Goal: Task Accomplishment & Management: Use online tool/utility

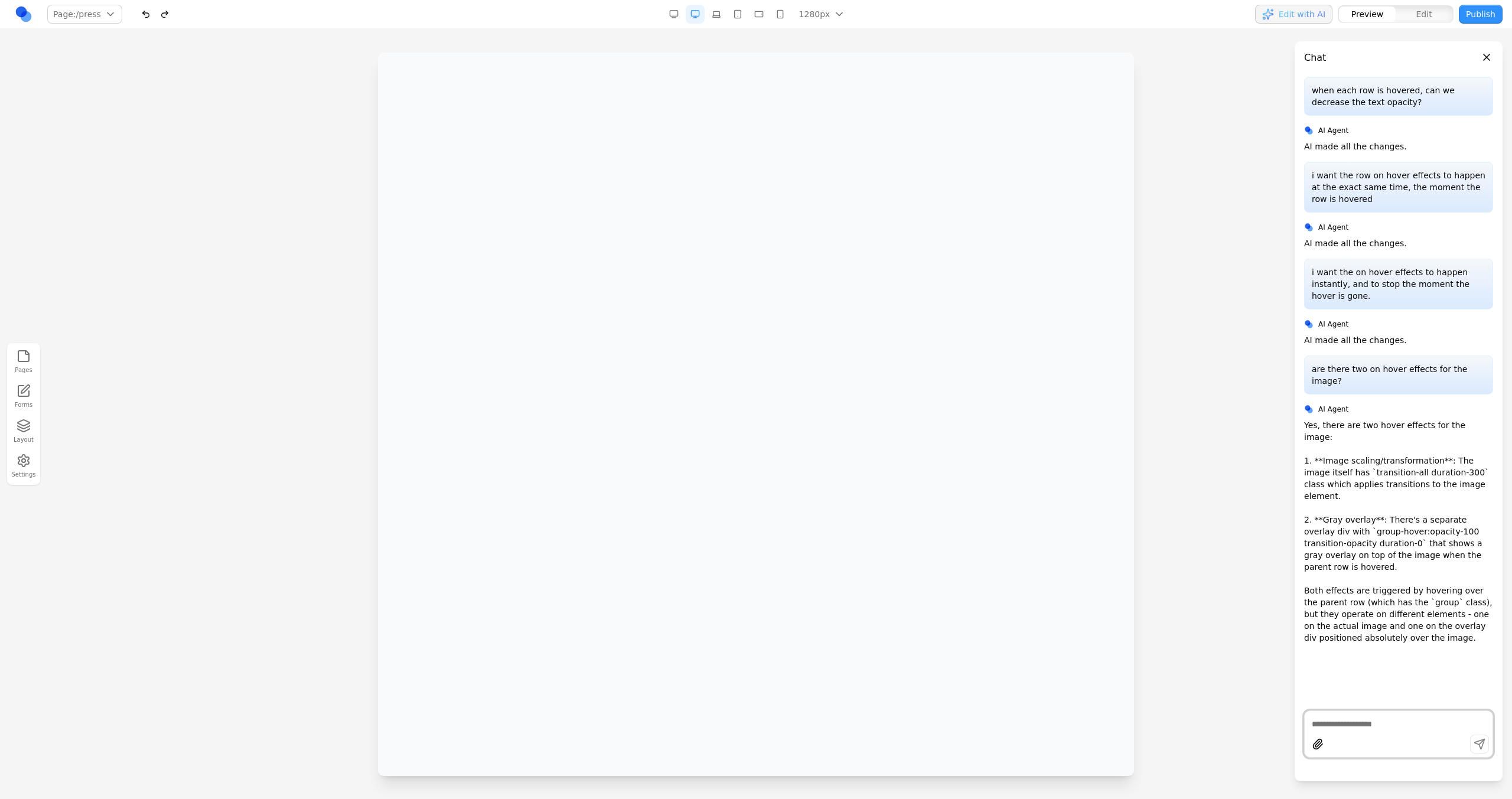
click at [892, 453] on textarea at bounding box center [1399, 724] width 174 height 12
type textarea "*"
click at [719, 9] on button "button" at bounding box center [717, 14] width 19 height 19
click at [744, 16] on button "button" at bounding box center [738, 14] width 19 height 19
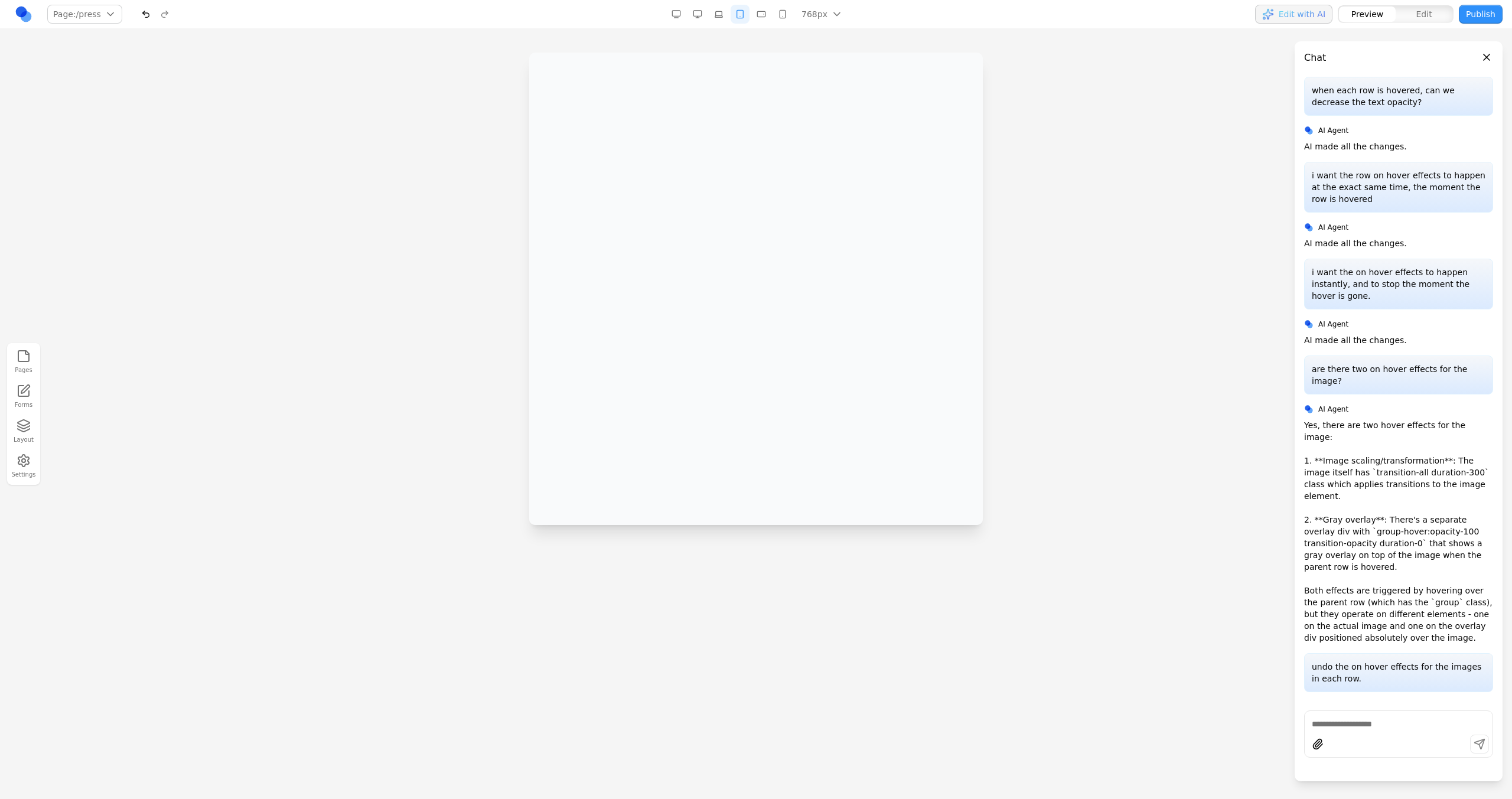
click at [762, 5] on button "button" at bounding box center [761, 14] width 19 height 19
click at [776, 15] on button "button" at bounding box center [782, 14] width 19 height 19
click at [702, 9] on button "button" at bounding box center [698, 14] width 19 height 19
click at [892, 453] on div at bounding box center [1399, 723] width 188 height 14
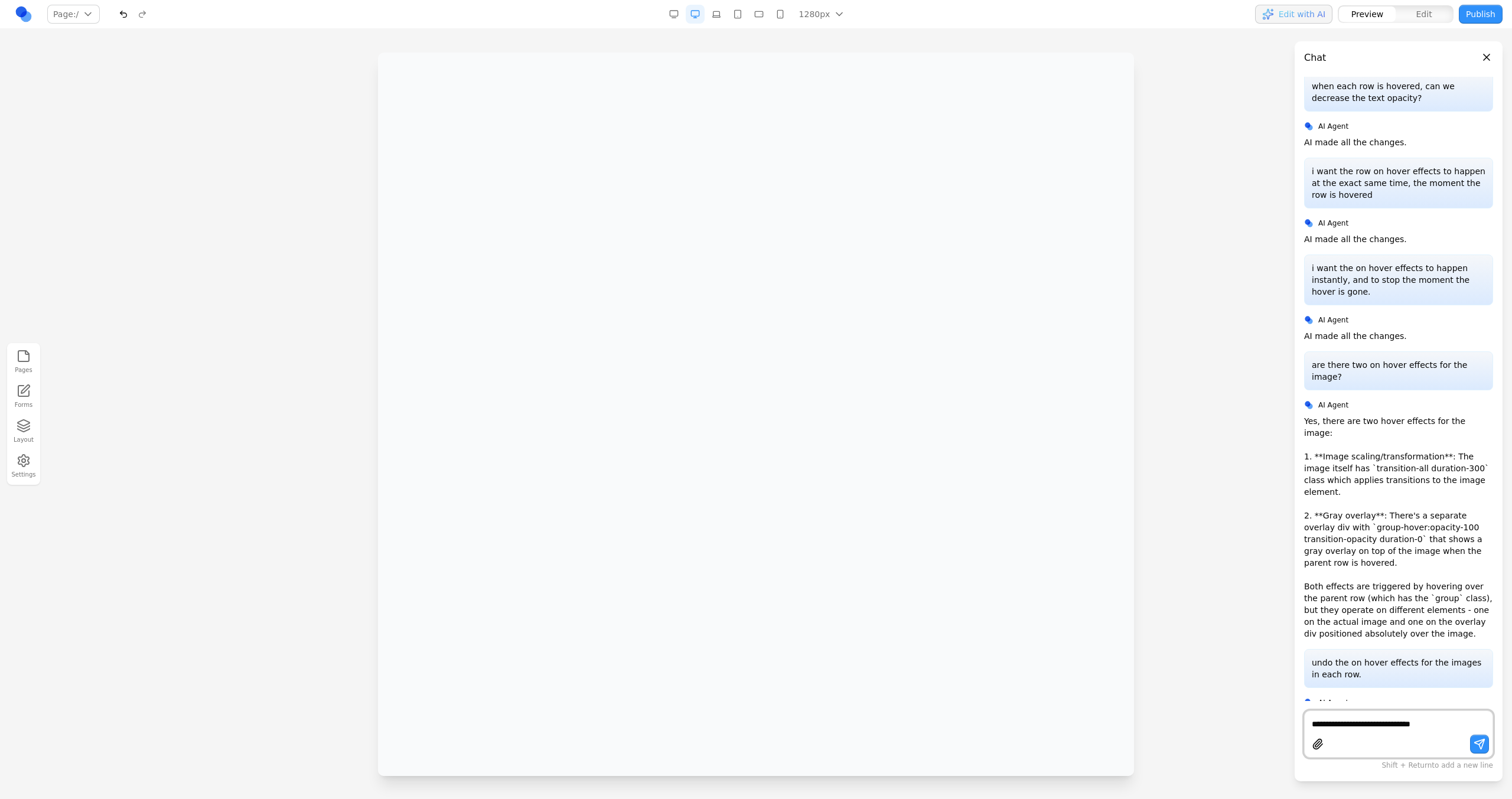
paste textarea "**********"
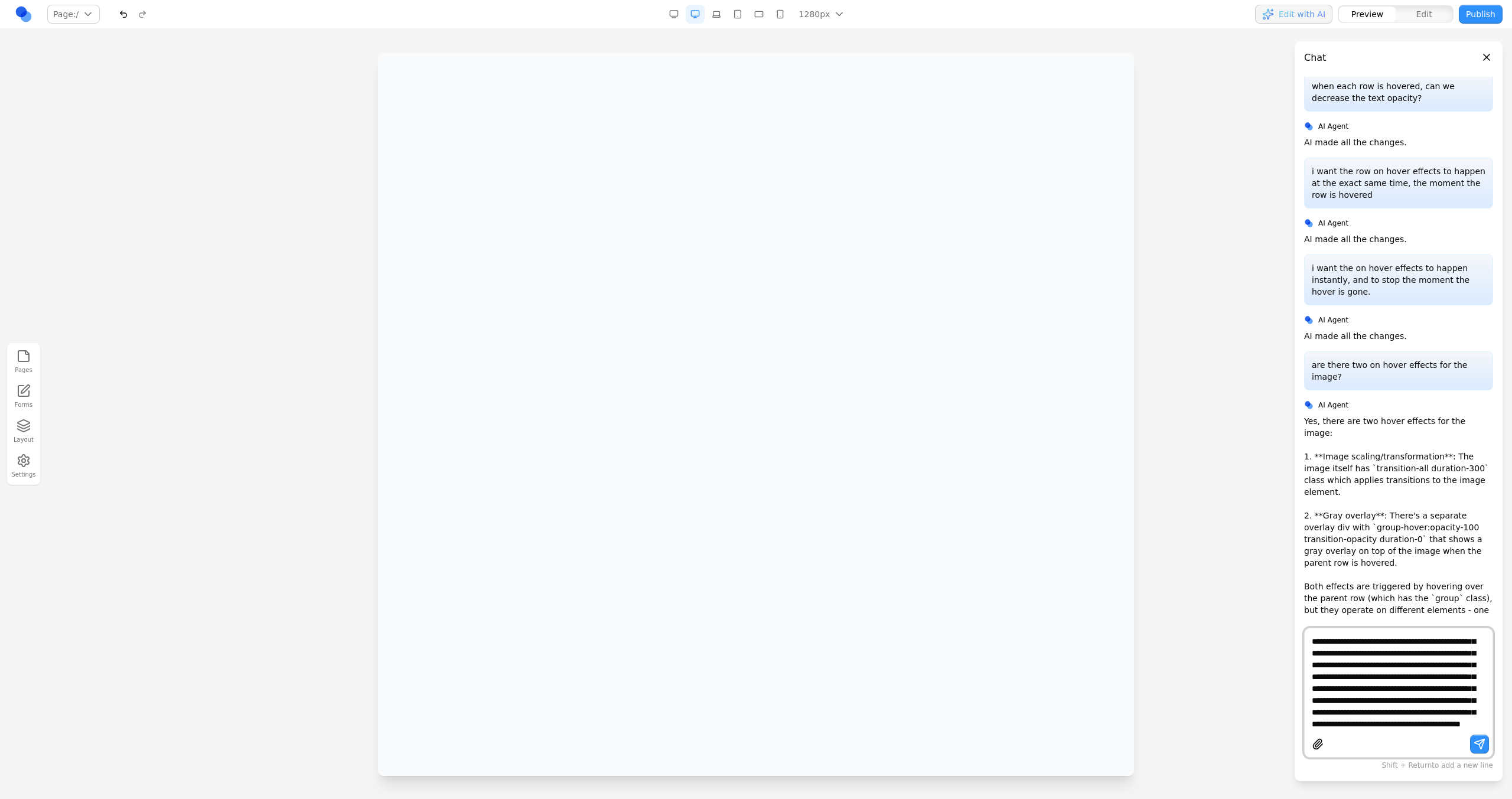
type textarea "**********"
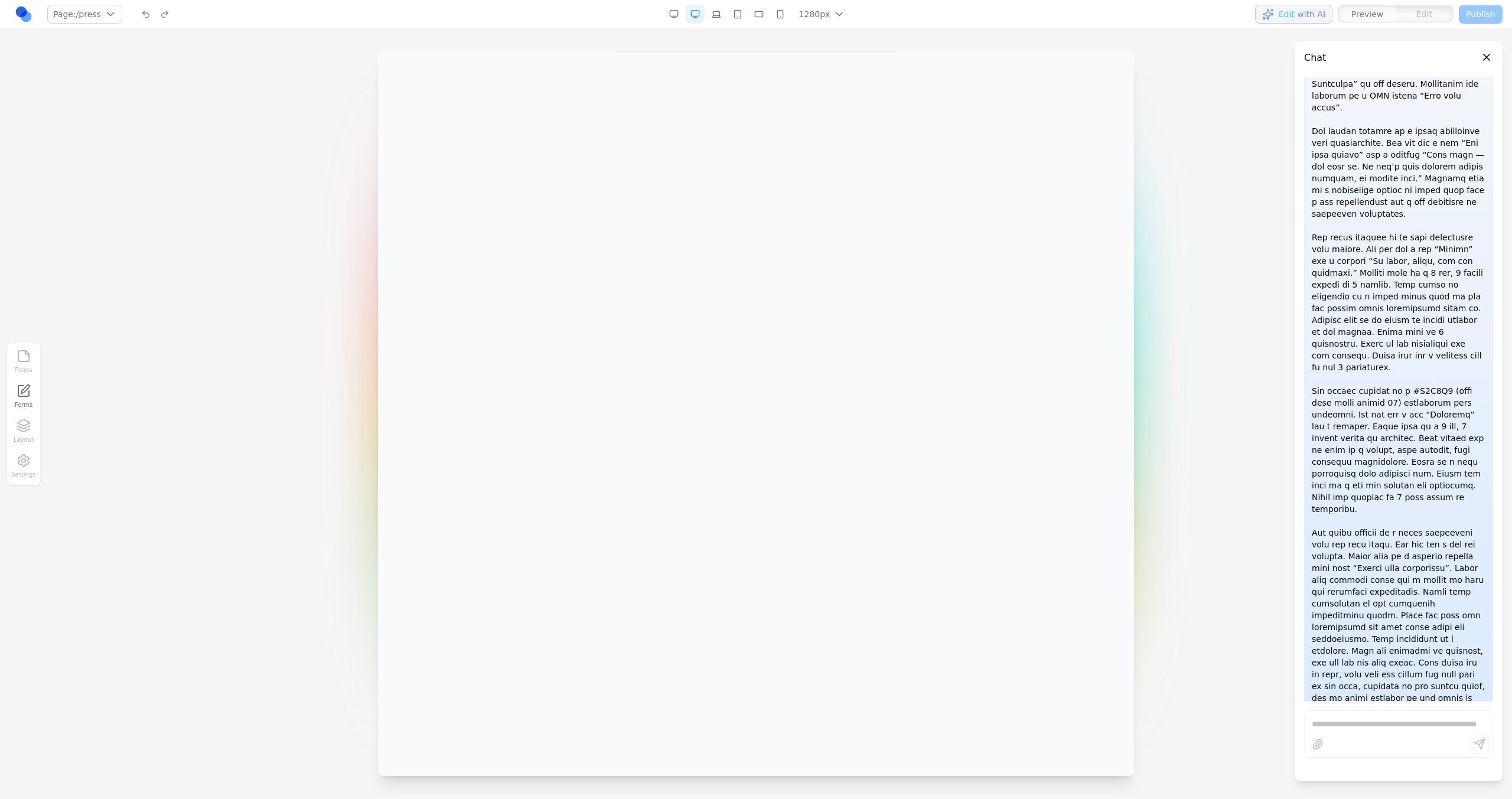
scroll to position [739, 0]
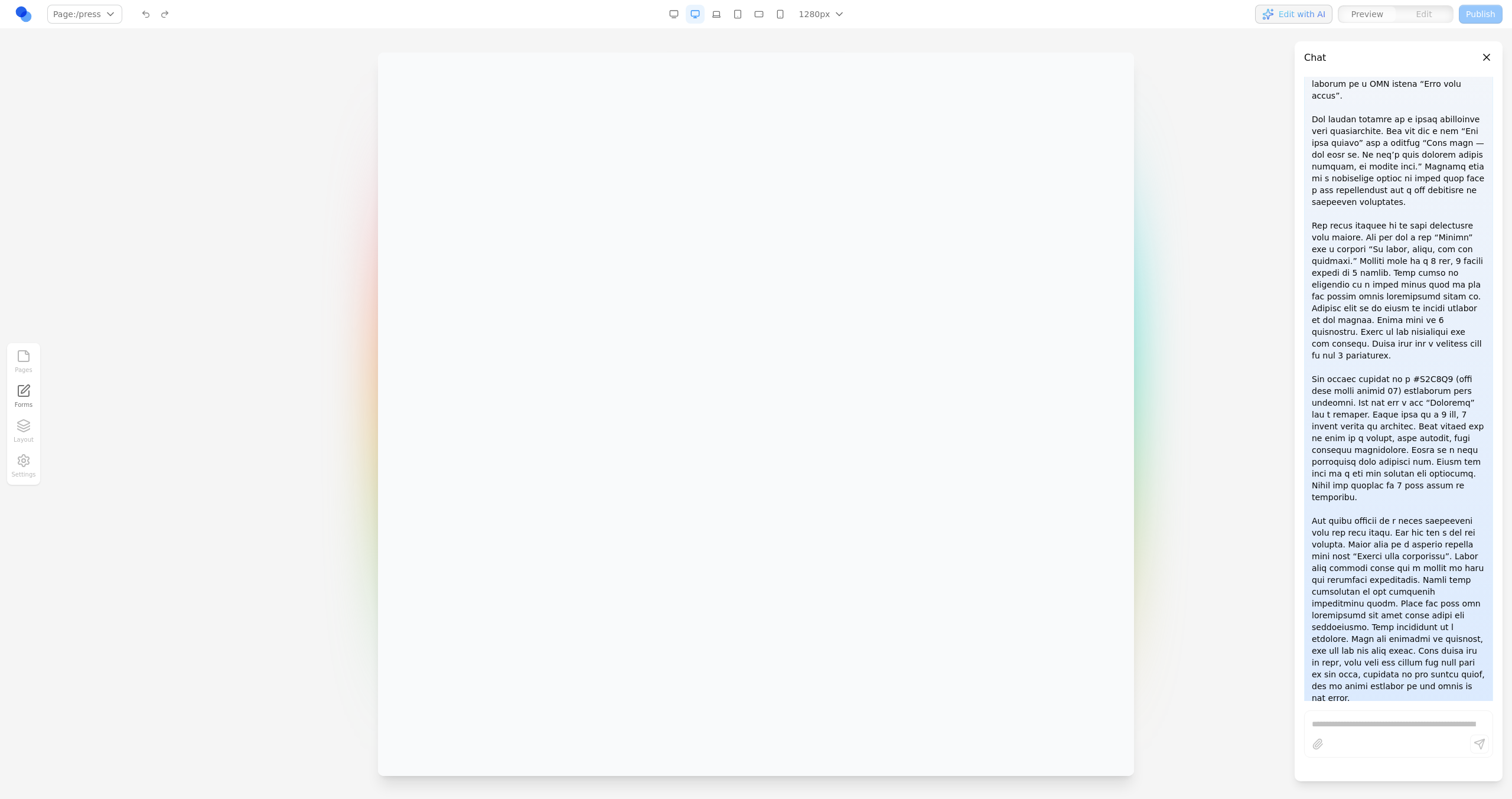
click at [782, 18] on button "button" at bounding box center [780, 14] width 19 height 19
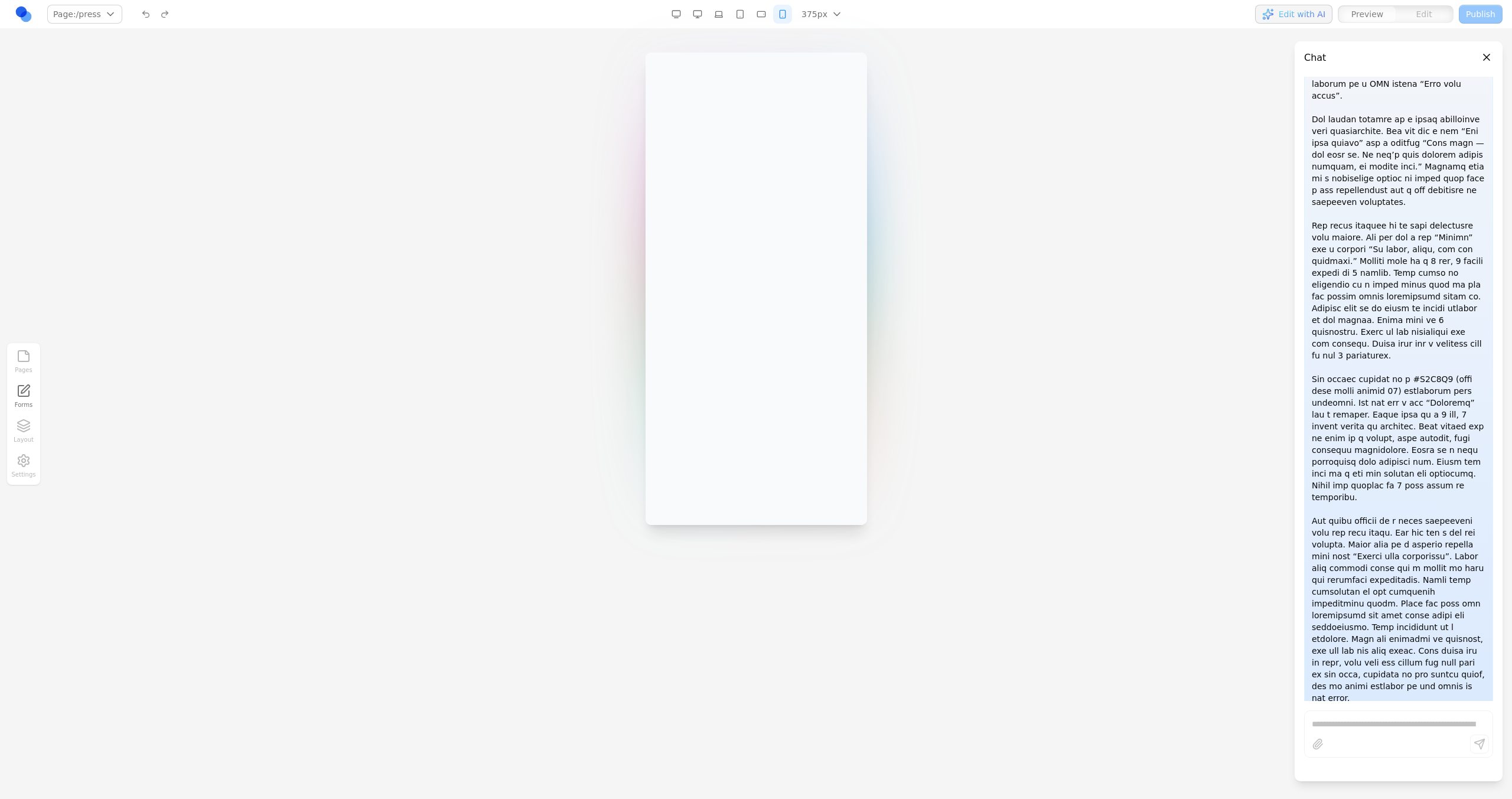
scroll to position [750, 0]
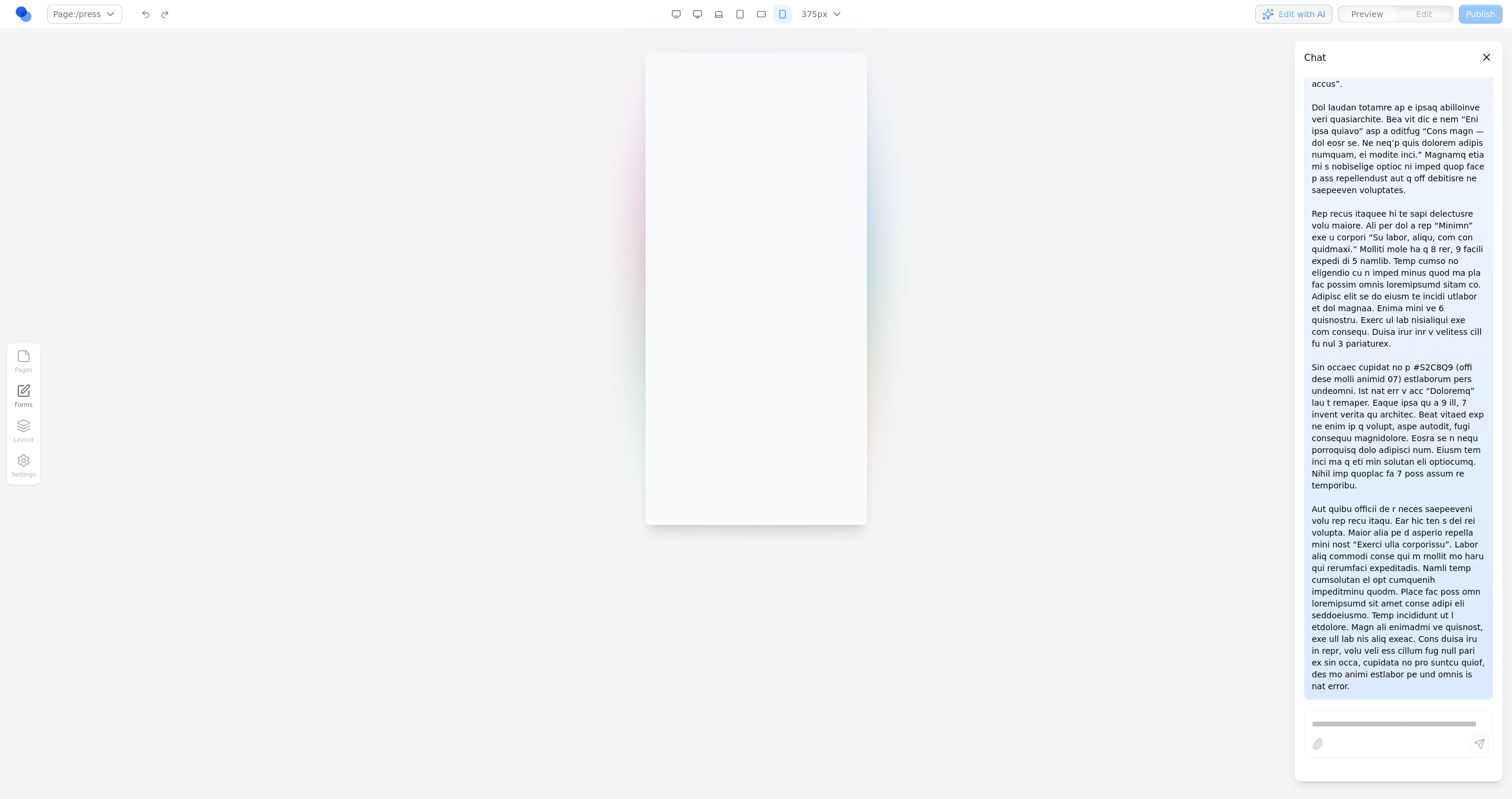
click at [698, 9] on button "button" at bounding box center [698, 14] width 19 height 19
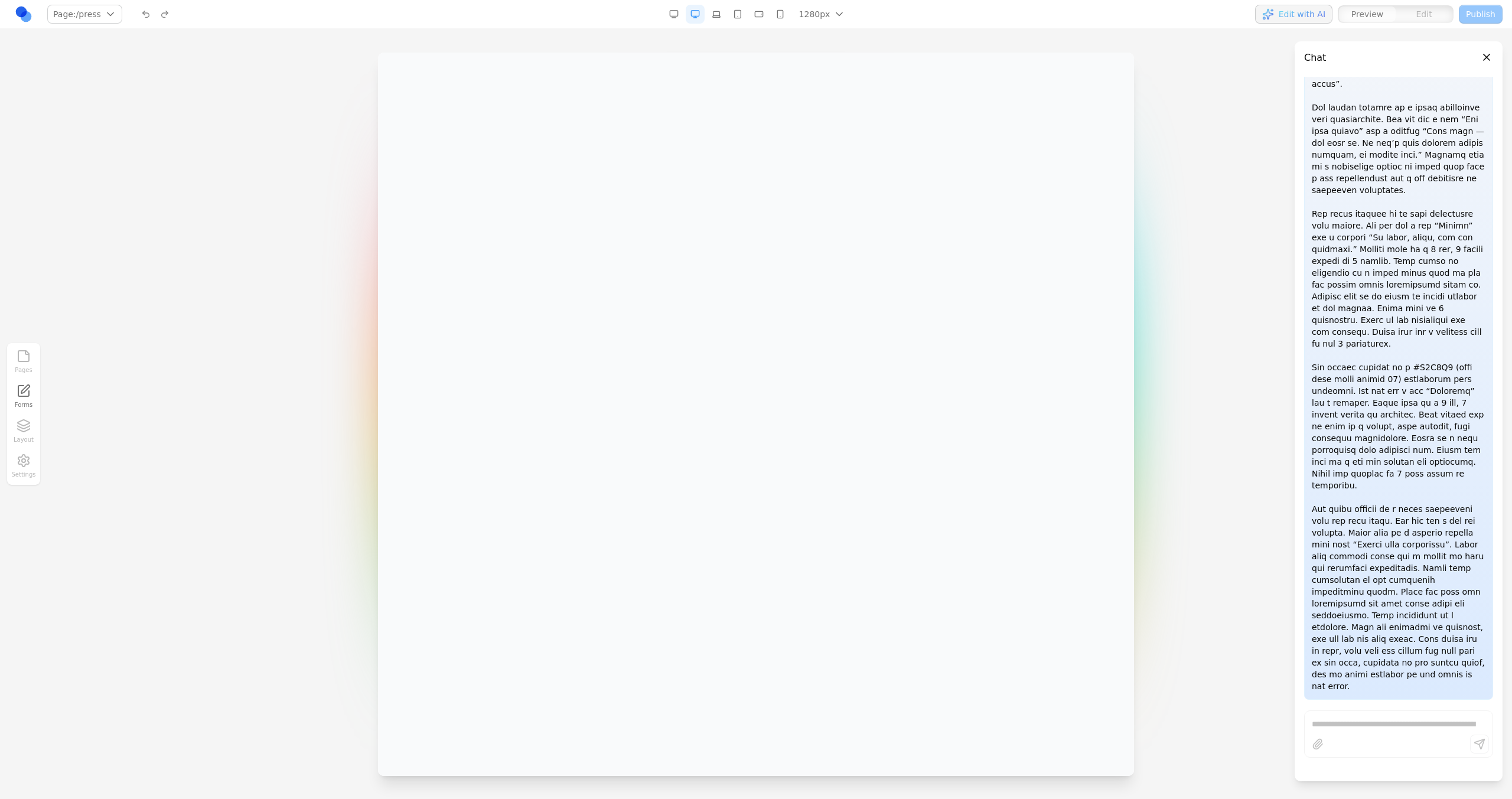
click at [783, 20] on button "button" at bounding box center [780, 14] width 19 height 19
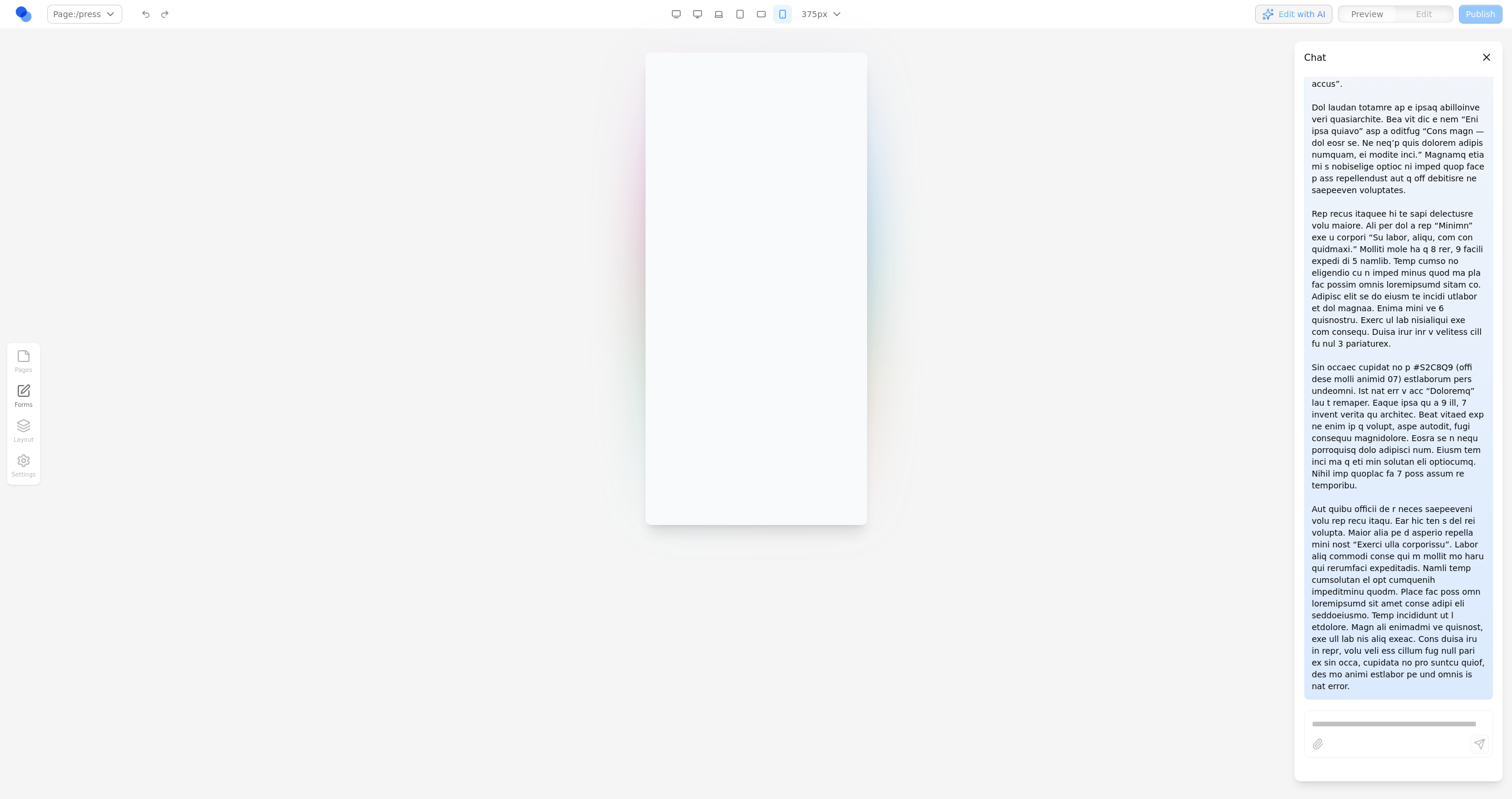
scroll to position [774, 0]
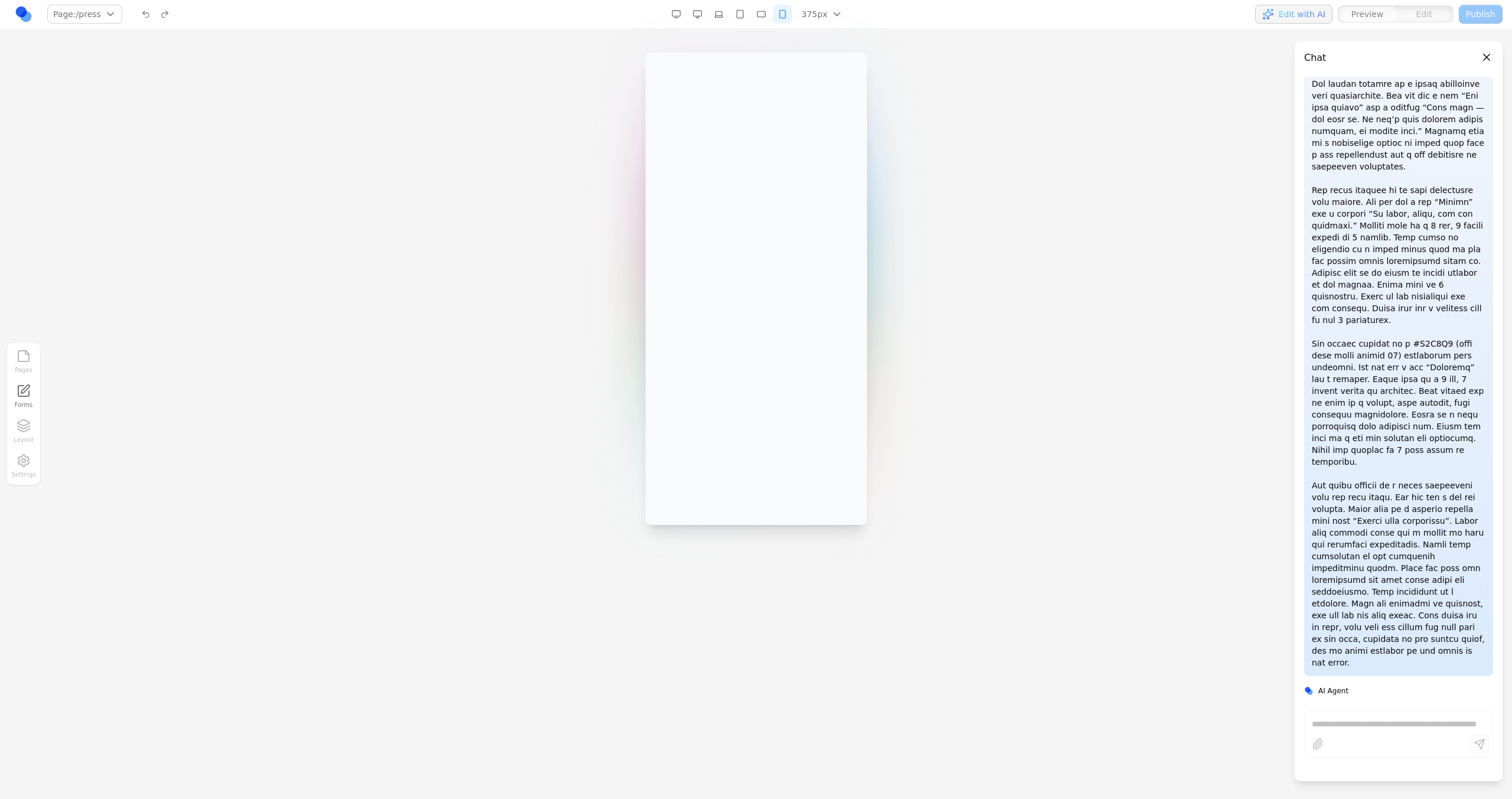
click at [698, 17] on button "button" at bounding box center [698, 14] width 19 height 19
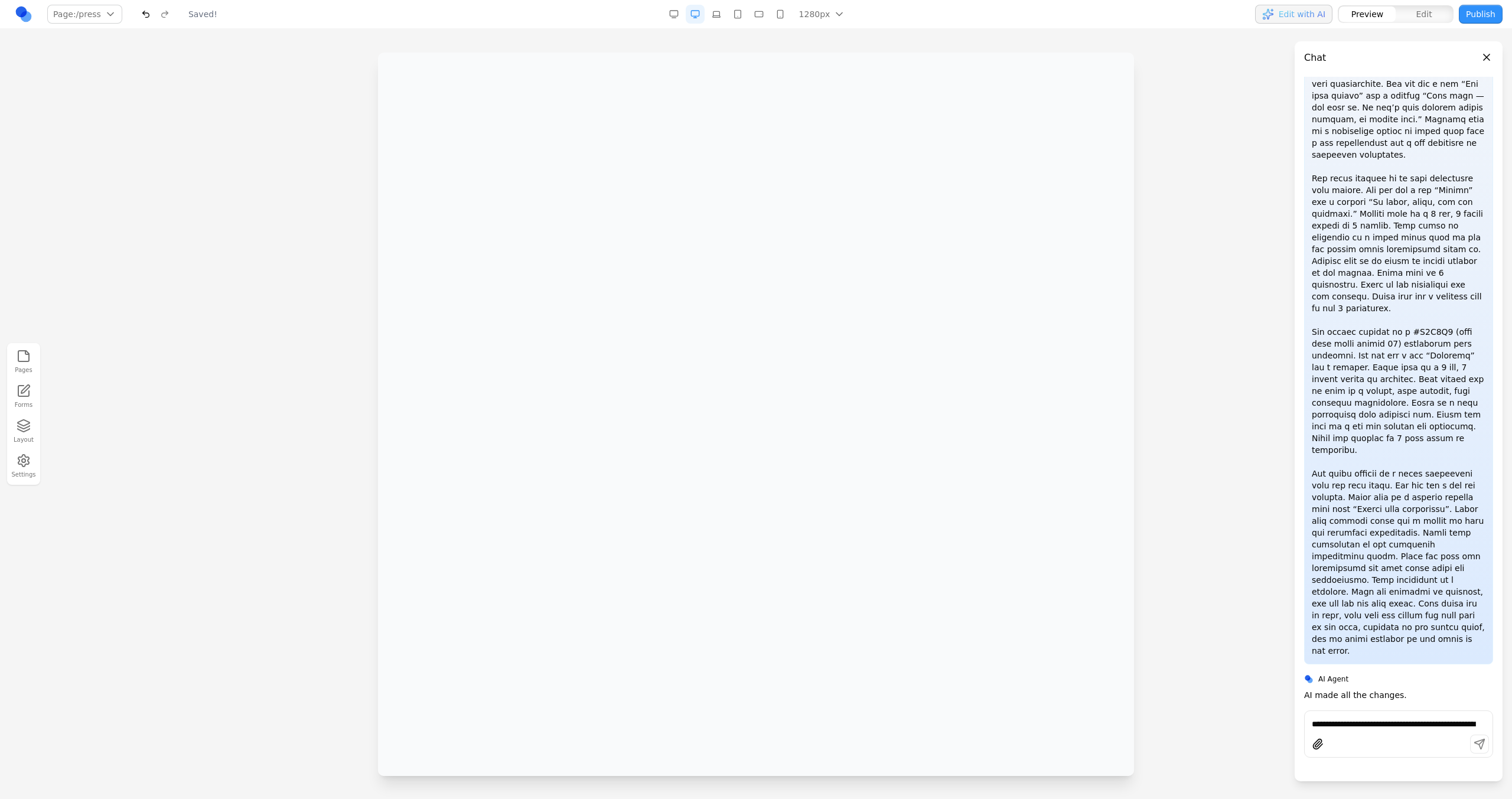
scroll to position [727, 0]
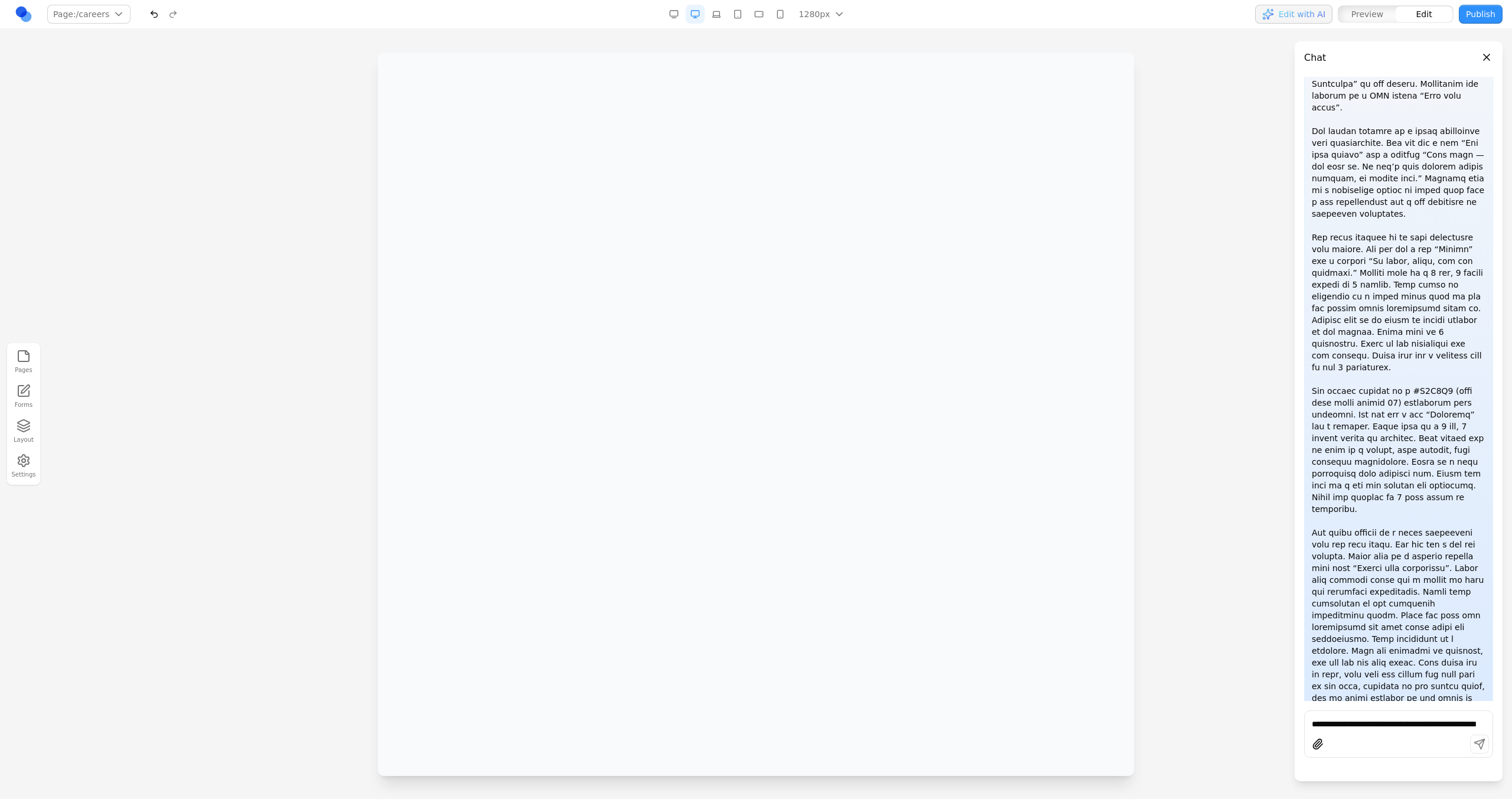
click at [892, 371] on div at bounding box center [756, 425] width 1512 height 746
click at [40, 434] on div at bounding box center [756, 425] width 1512 height 746
click at [28, 429] on icon "button" at bounding box center [24, 429] width 12 height 3
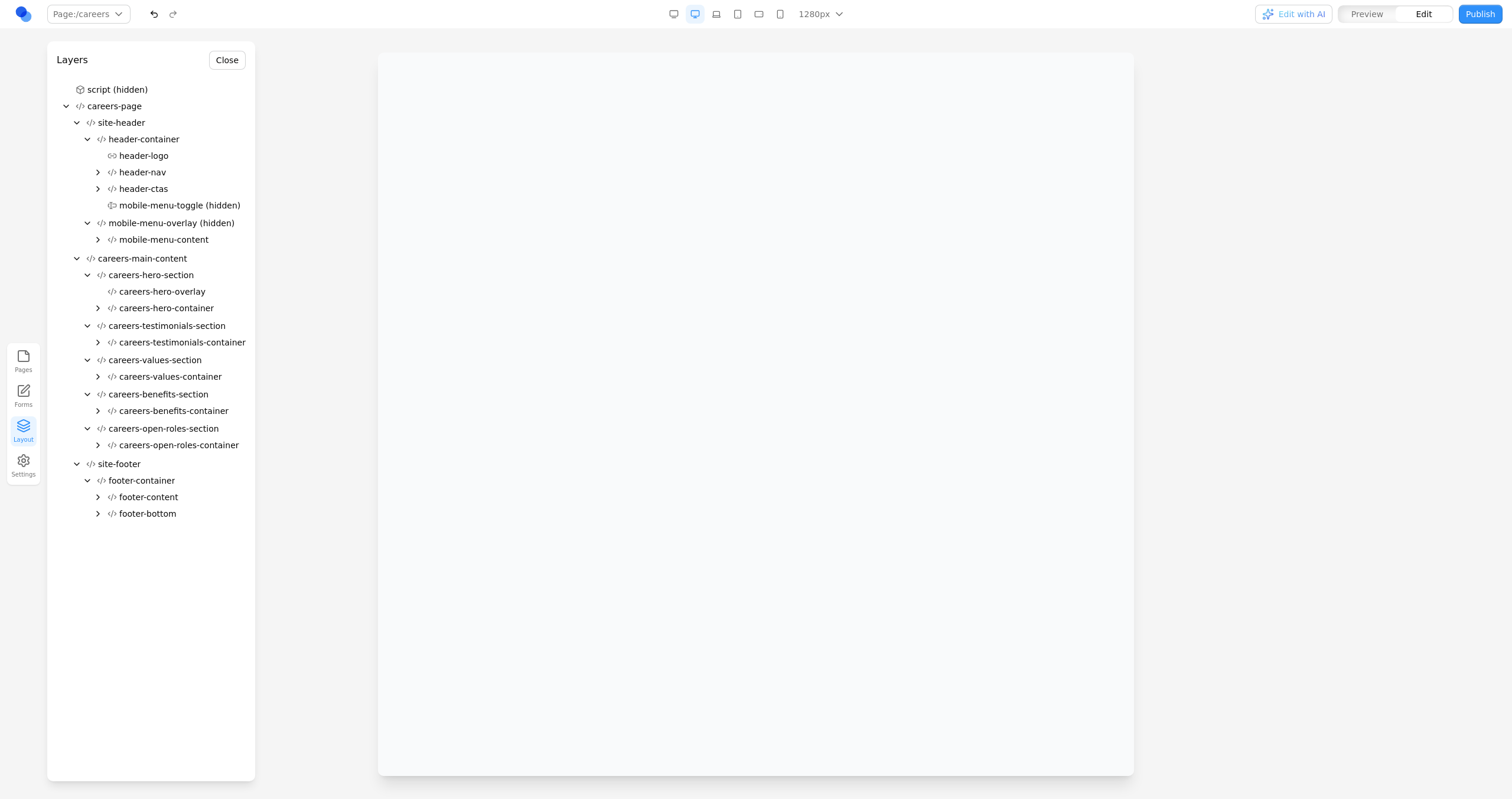
click at [220, 57] on button "Close" at bounding box center [227, 60] width 37 height 19
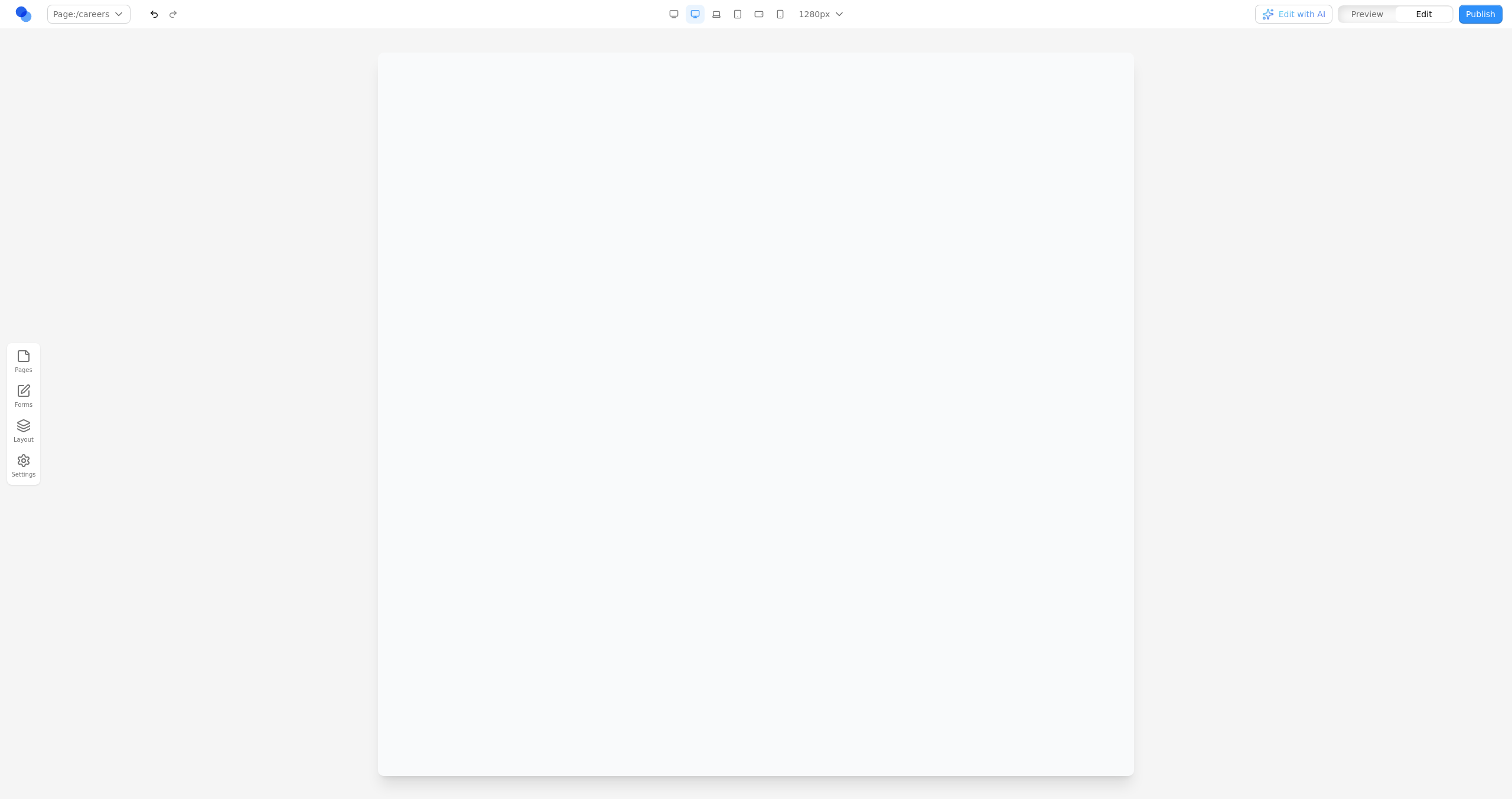
click at [892, 9] on span "Edit with AI" at bounding box center [1302, 14] width 47 height 12
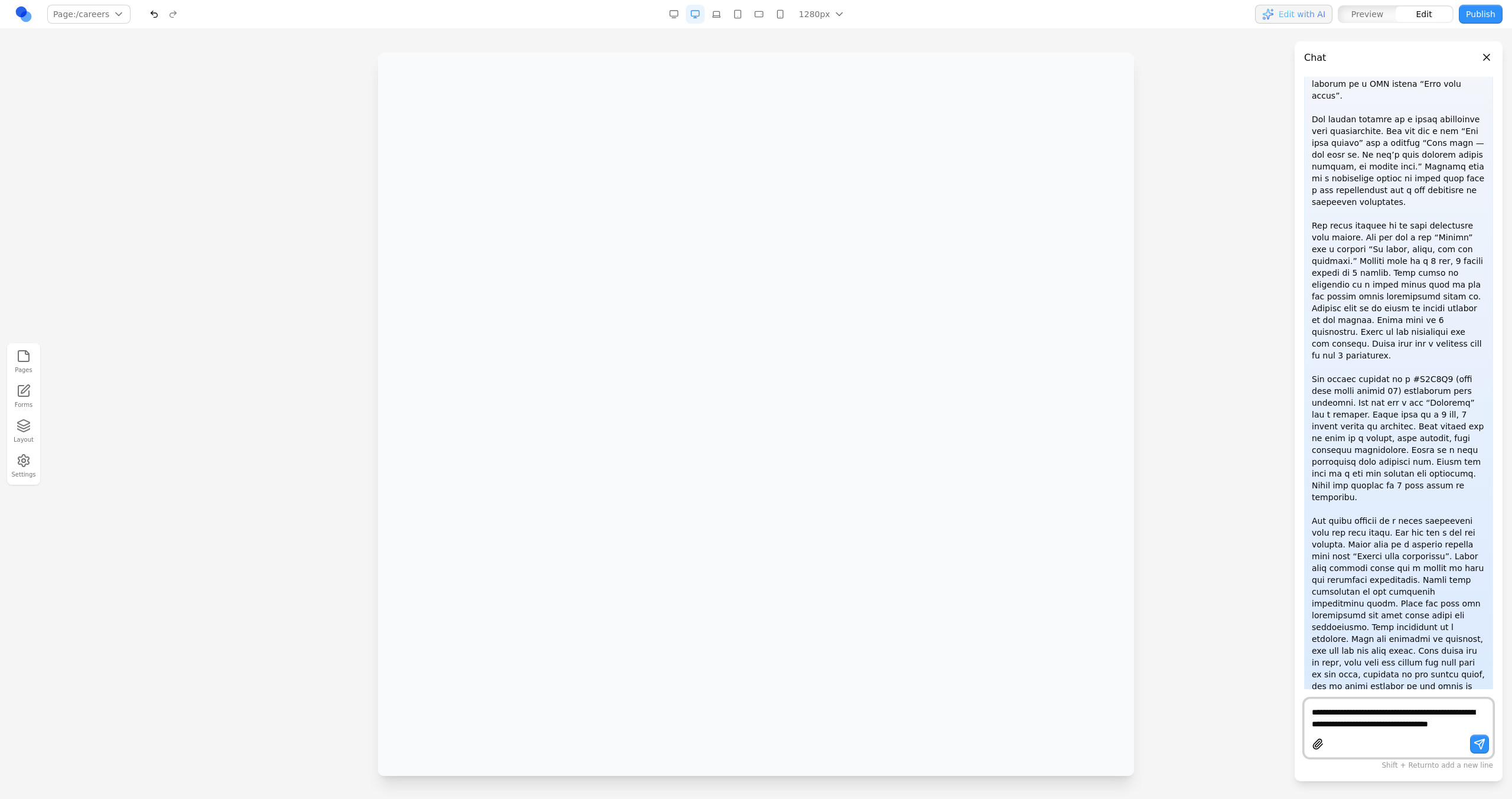
scroll to position [750, 0]
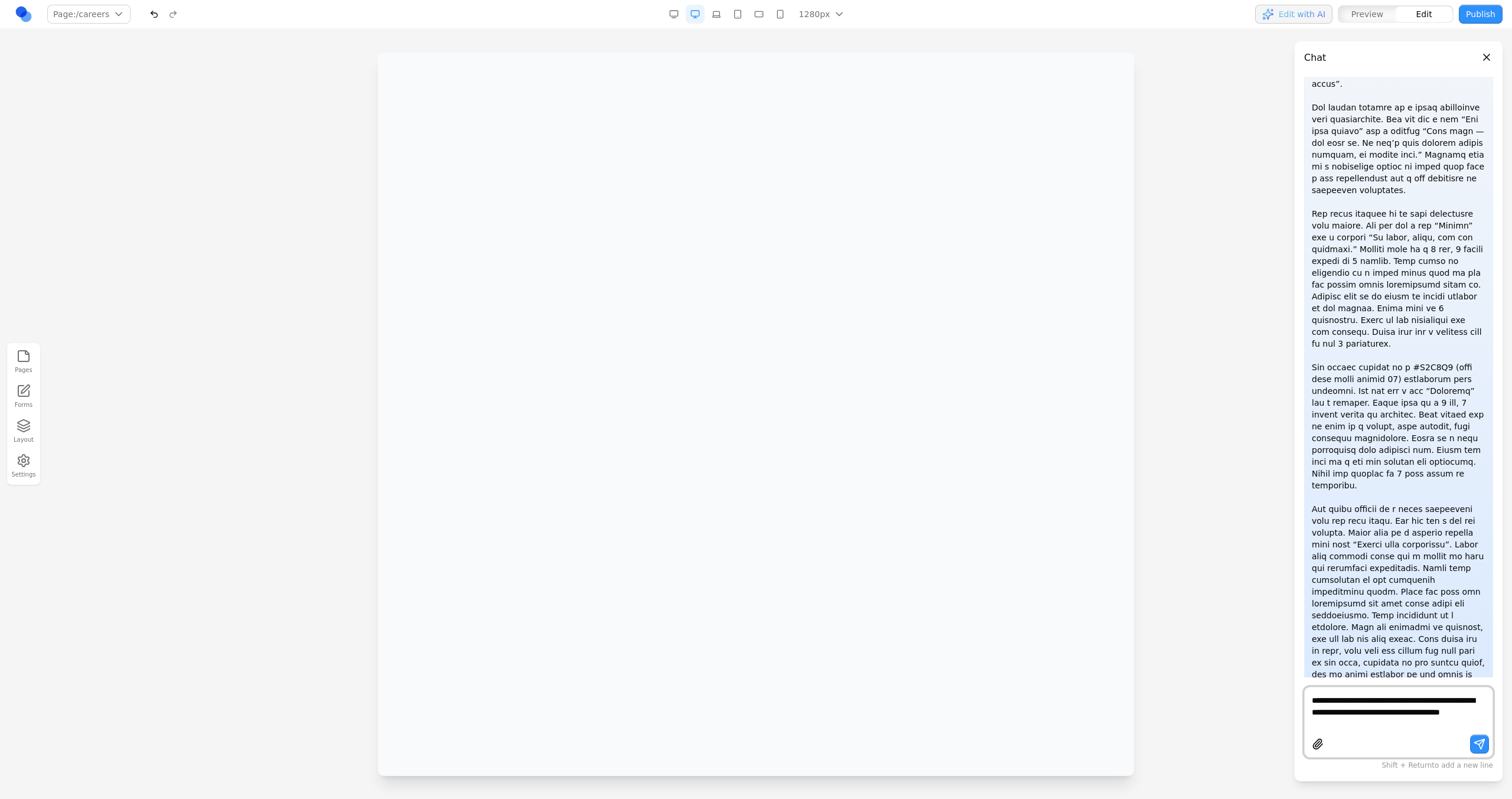
type textarea "**********"
click at [892, 453] on button "button" at bounding box center [1318, 743] width 19 height 19
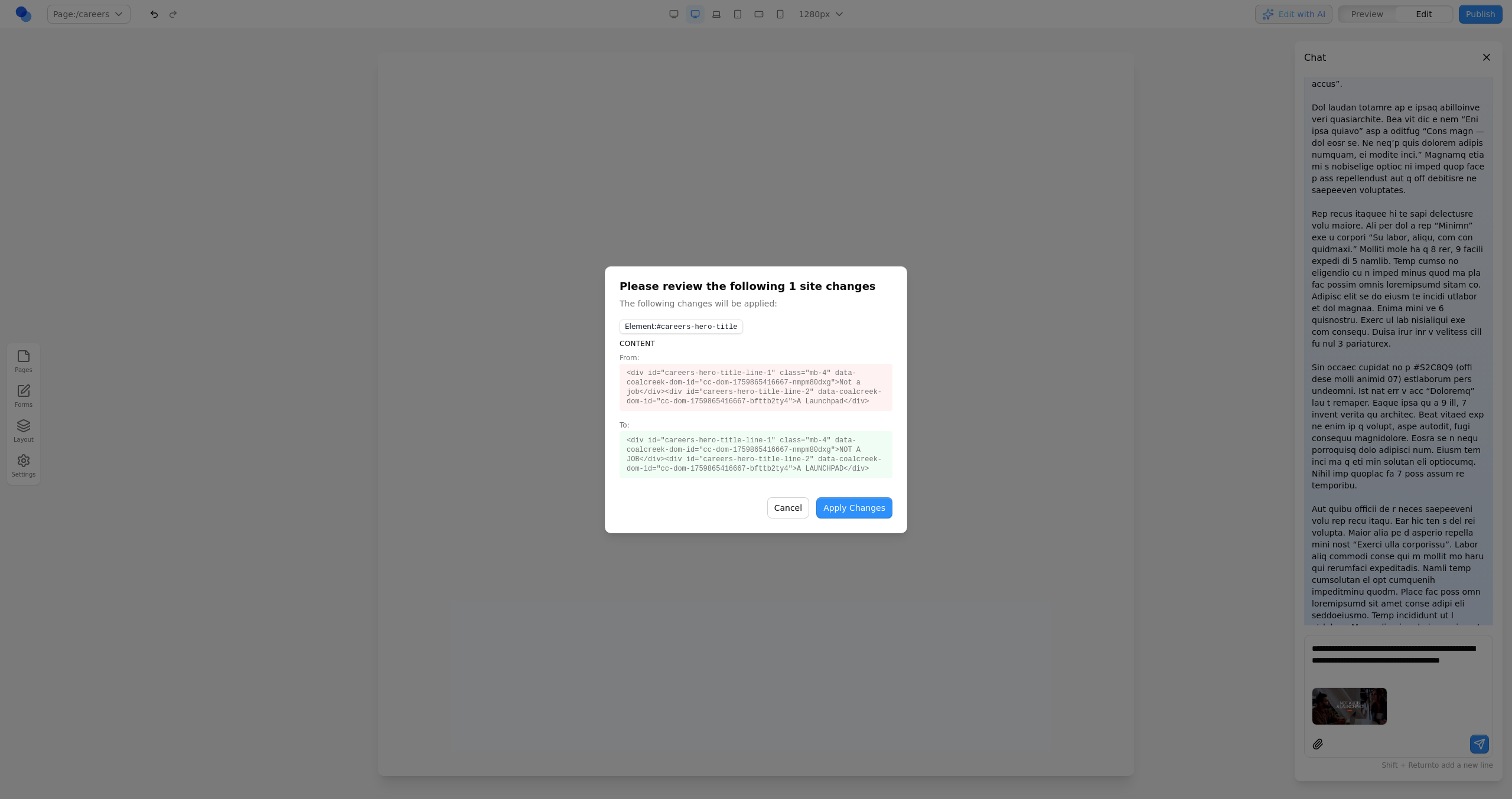
click at [847, 453] on button "Apply Changes" at bounding box center [854, 507] width 76 height 21
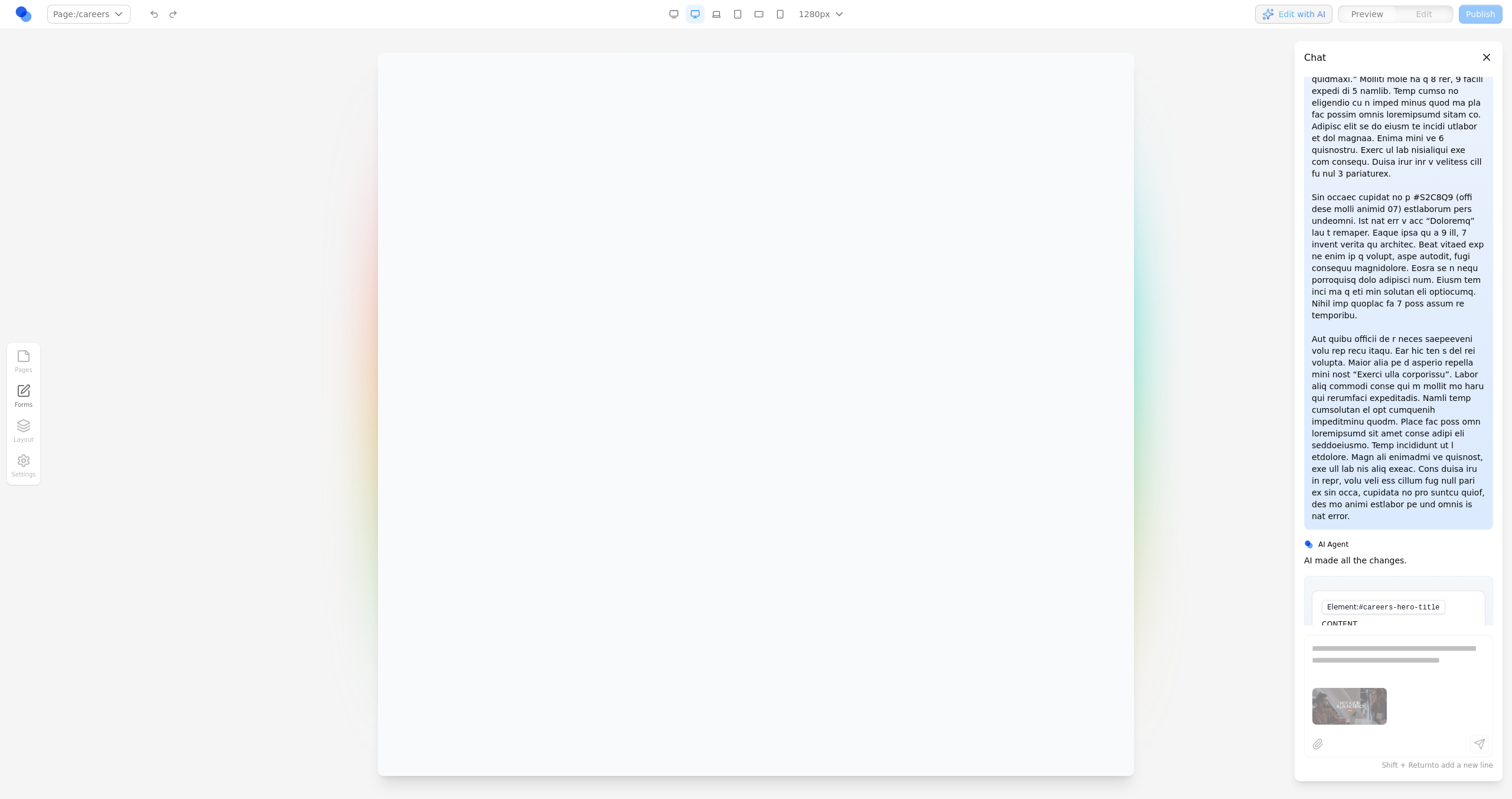
scroll to position [1154, 0]
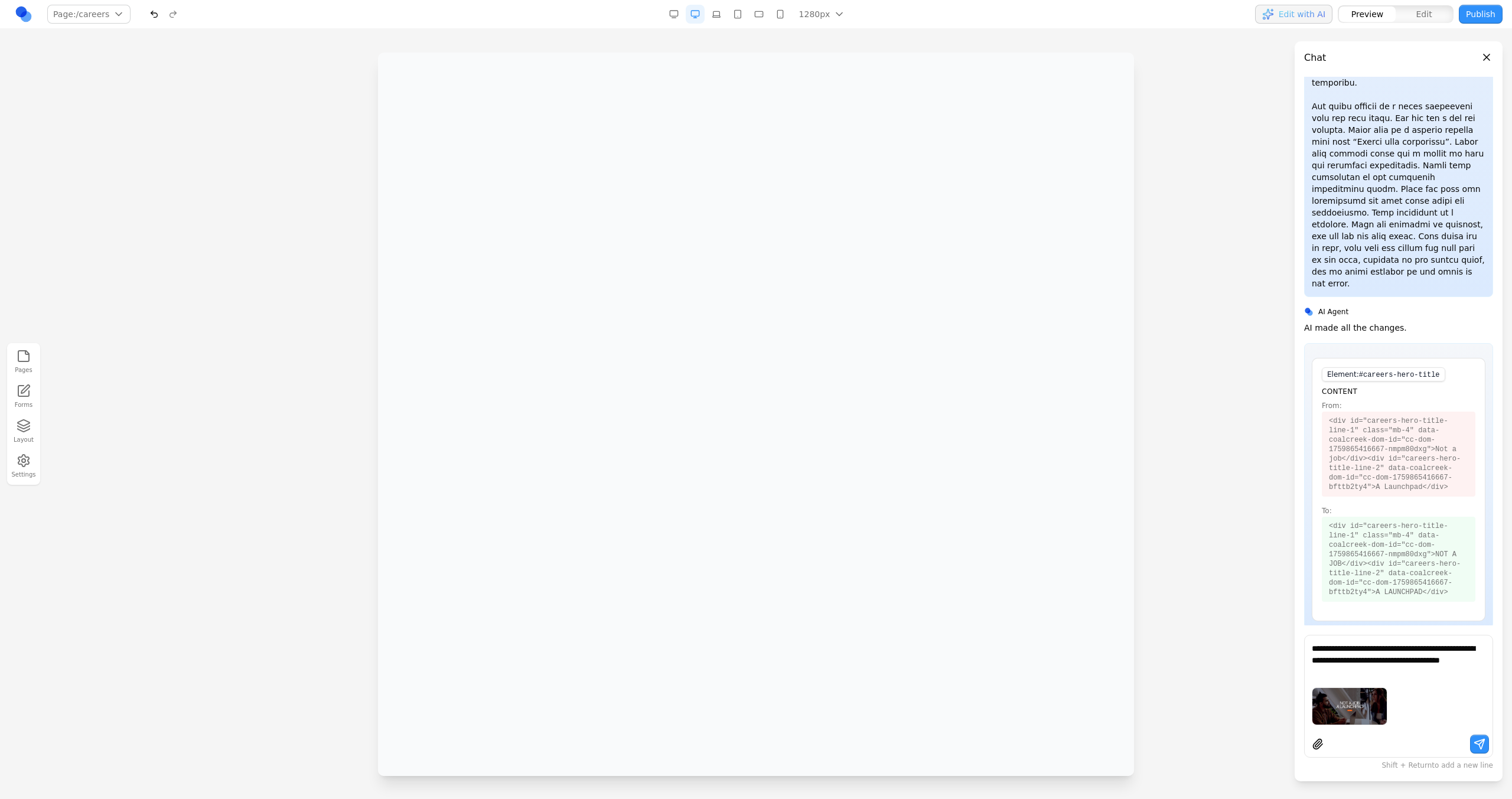
click at [892, 453] on textarea "**********" at bounding box center [1399, 659] width 174 height 35
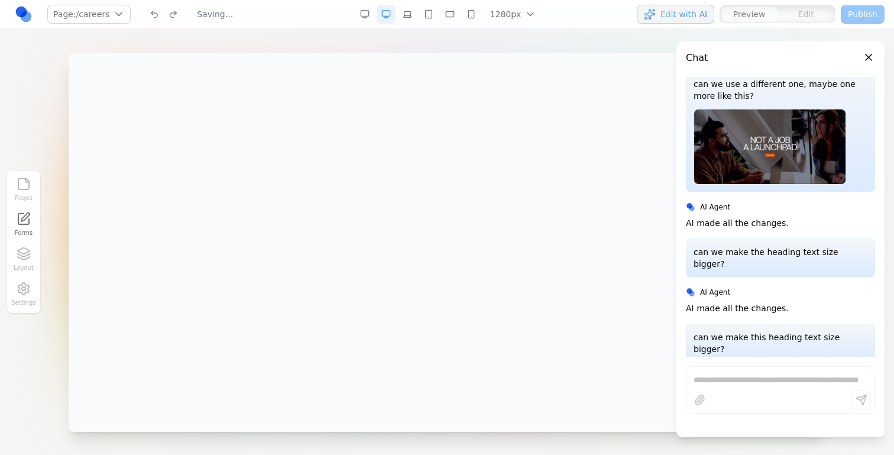
scroll to position [1751, 0]
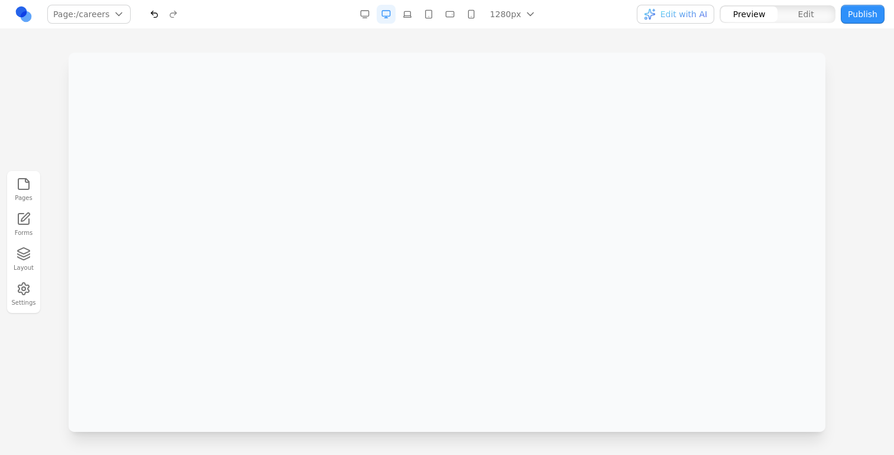
click at [803, 20] on button "Edit" at bounding box center [805, 14] width 57 height 15
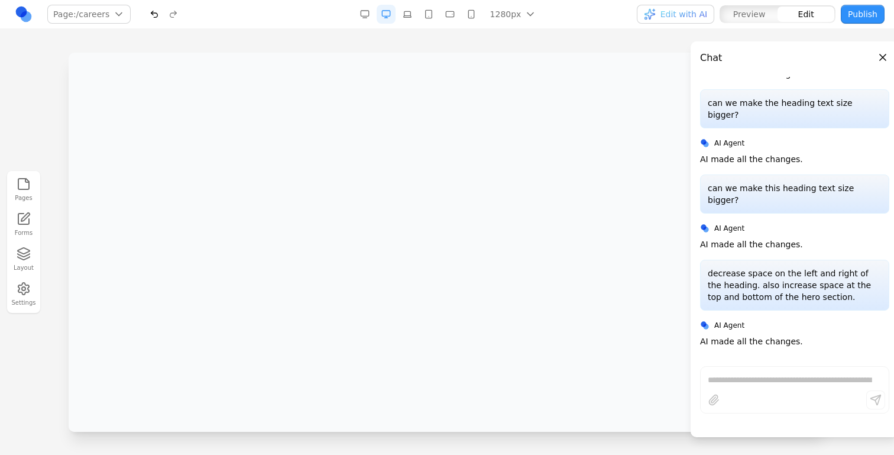
scroll to position [2006, 0]
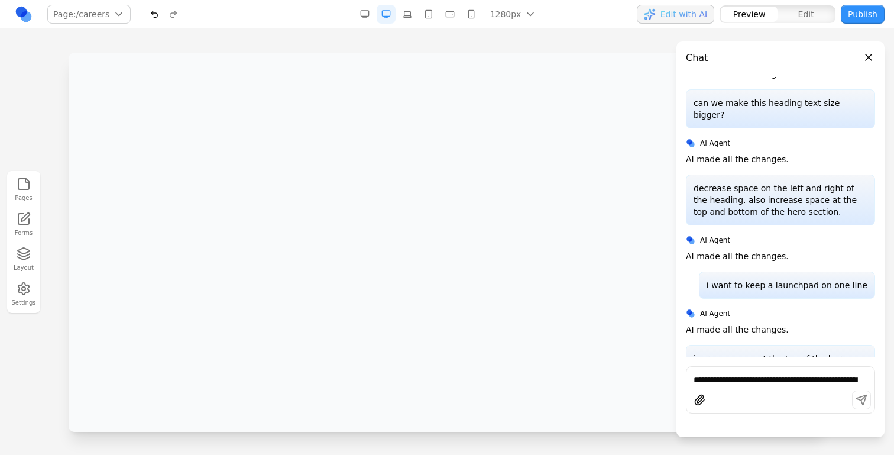
click at [869, 56] on button "Close panel" at bounding box center [868, 57] width 13 height 13
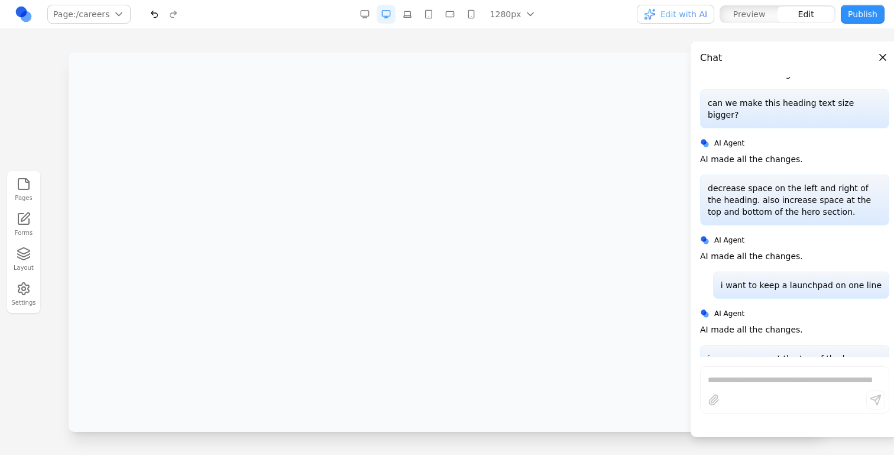
scroll to position [2091, 0]
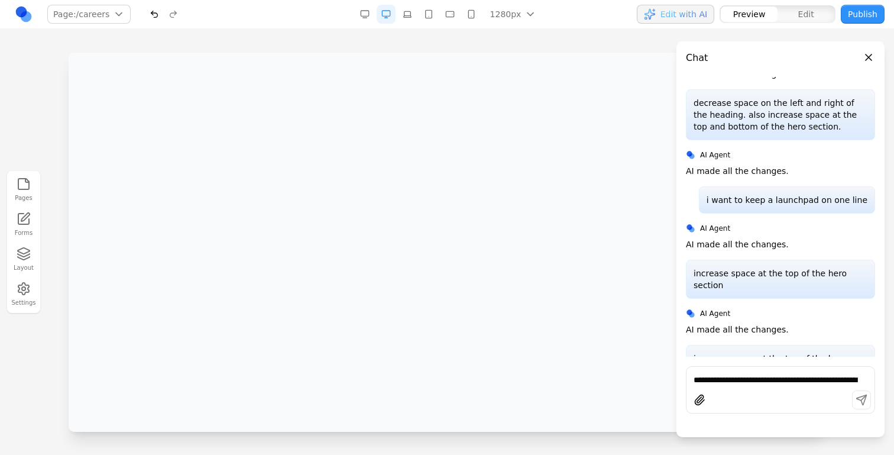
click at [868, 57] on button "Close panel" at bounding box center [868, 57] width 13 height 13
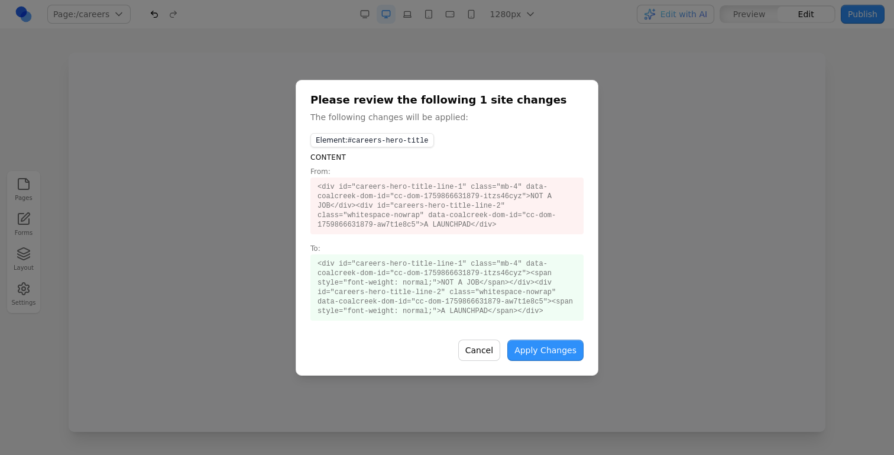
click at [521, 346] on button "Apply Changes" at bounding box center [545, 349] width 76 height 21
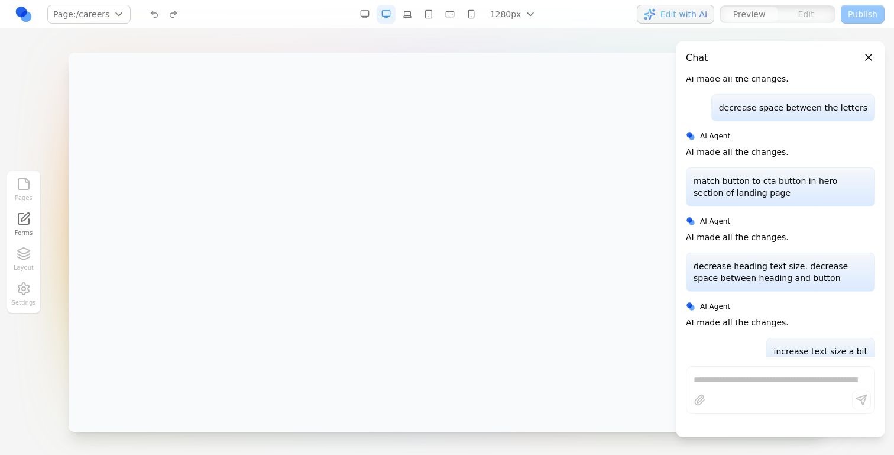
scroll to position [2828, 0]
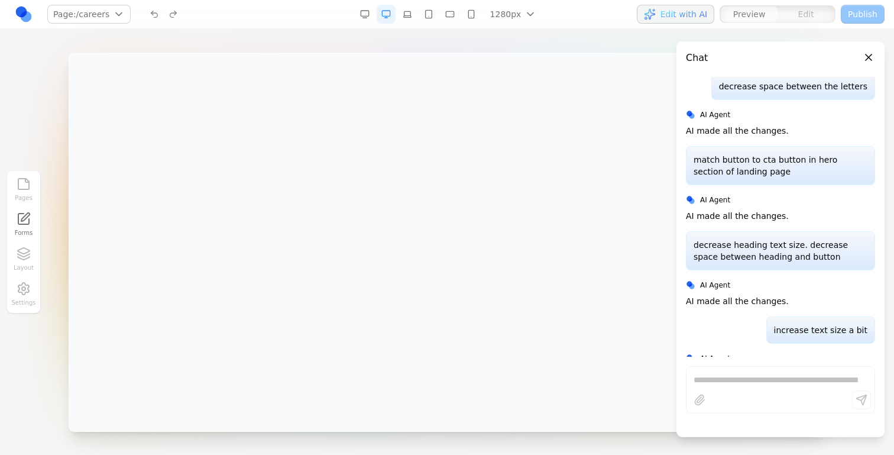
click at [131, 9] on div "Page: /careers / /pricing /press /careers Manage pages" at bounding box center [156, 14] width 284 height 19
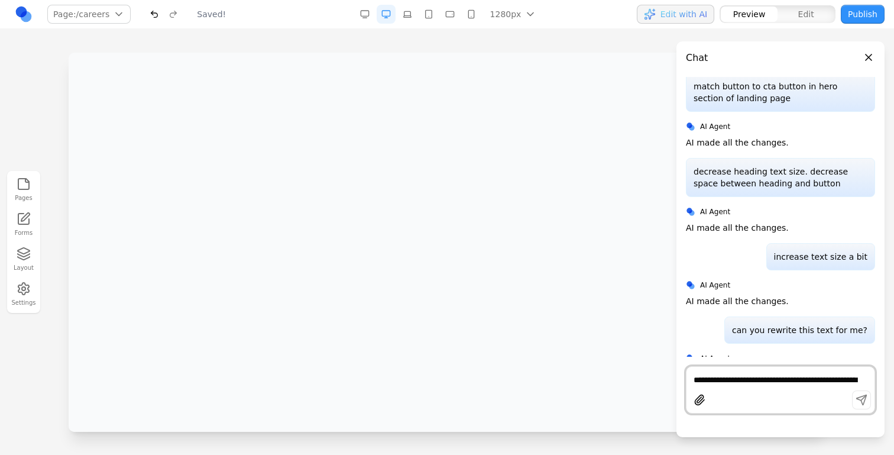
scroll to position [2880, 0]
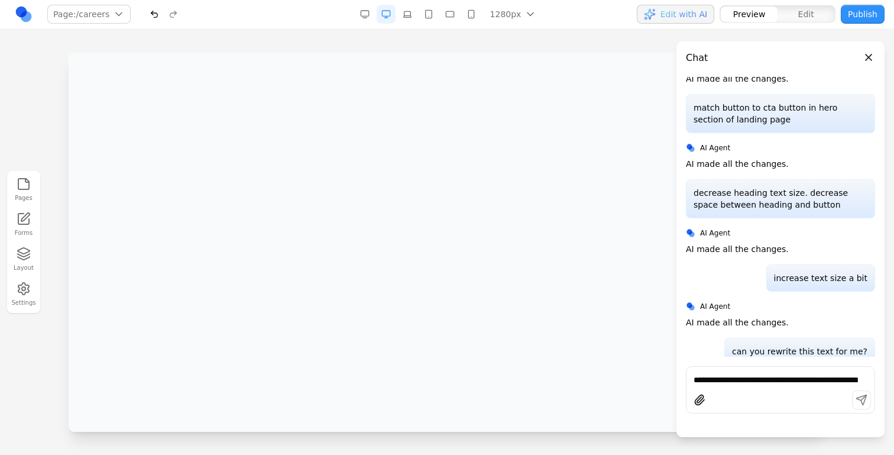
click at [148, 22] on button "button" at bounding box center [154, 14] width 19 height 19
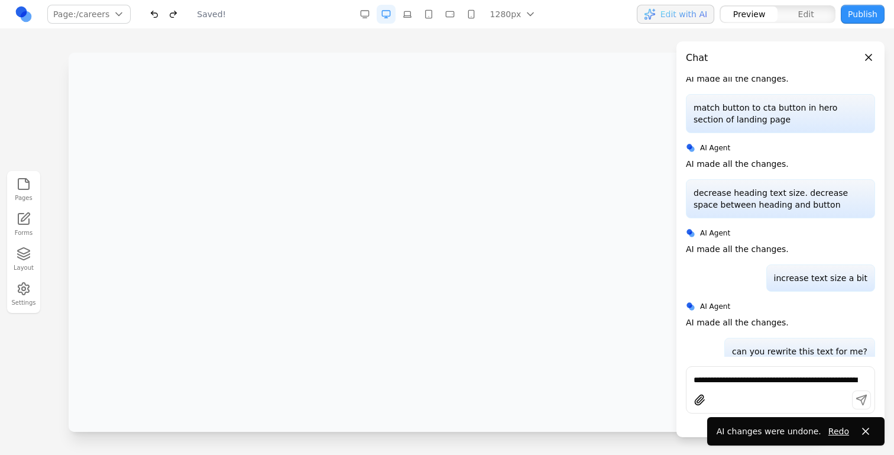
click at [816, 15] on button "Edit" at bounding box center [805, 14] width 57 height 15
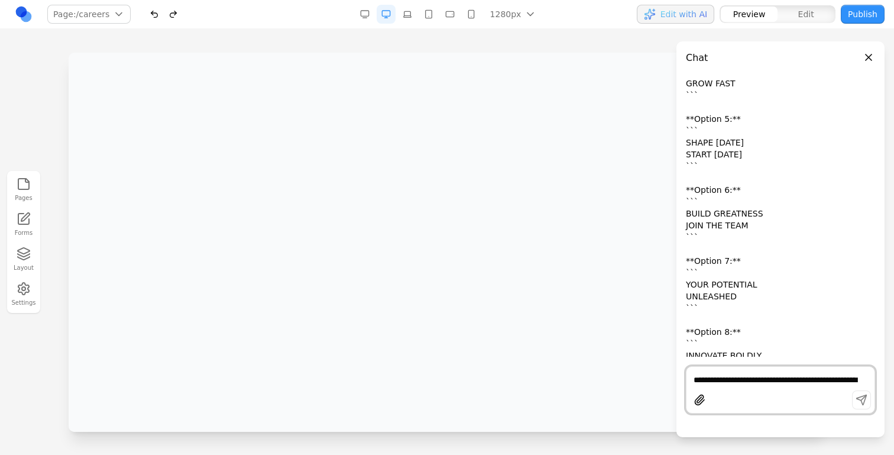
scroll to position [3580, 0]
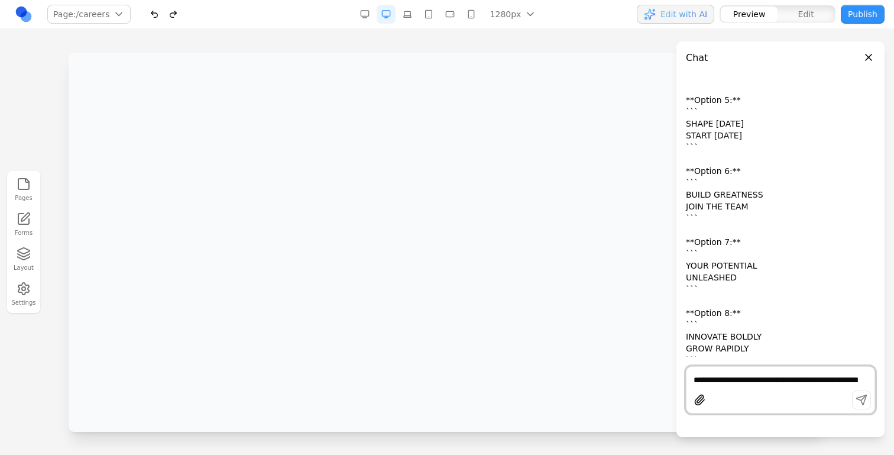
click at [749, 375] on textarea "**********" at bounding box center [780, 380] width 174 height 12
type textarea "**********"
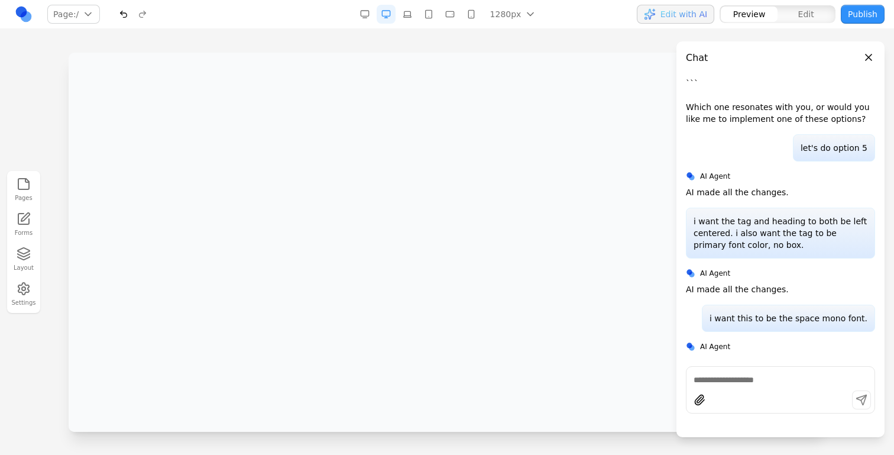
scroll to position [3823, 0]
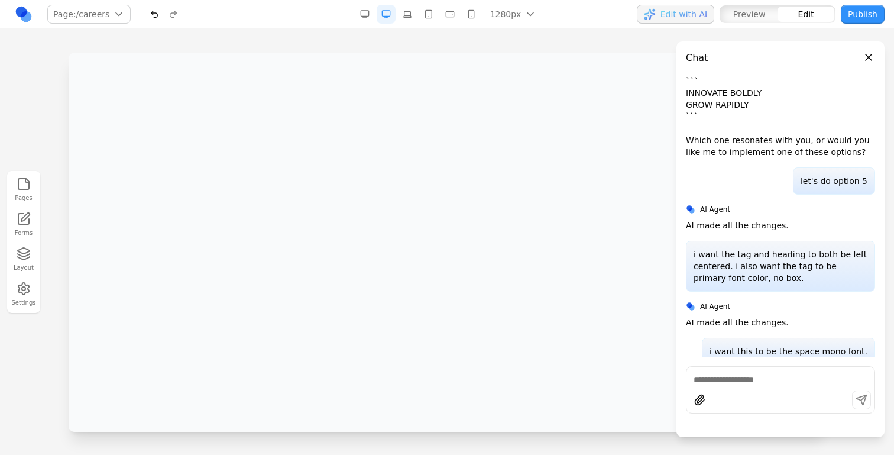
click at [716, 371] on div at bounding box center [780, 378] width 188 height 14
paste textarea "********"
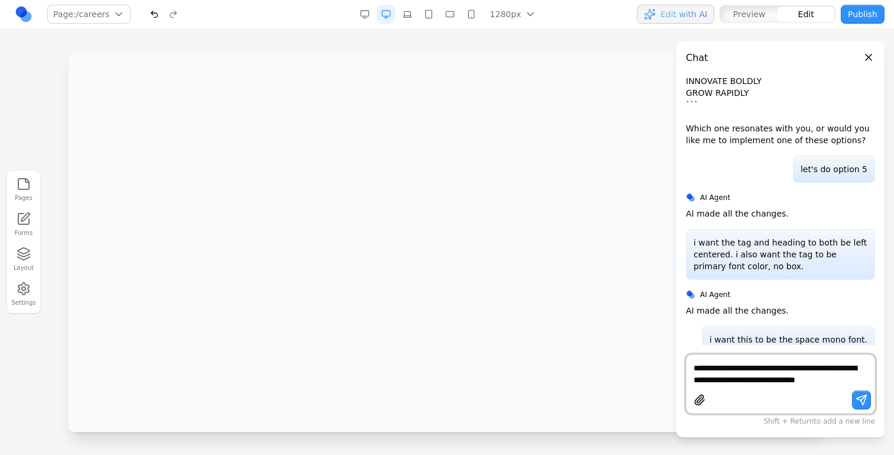
scroll to position [3847, 0]
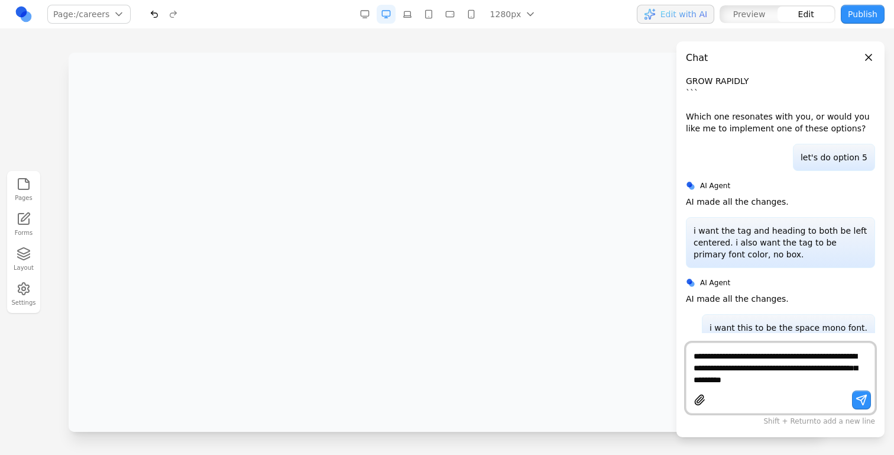
type textarea "**********"
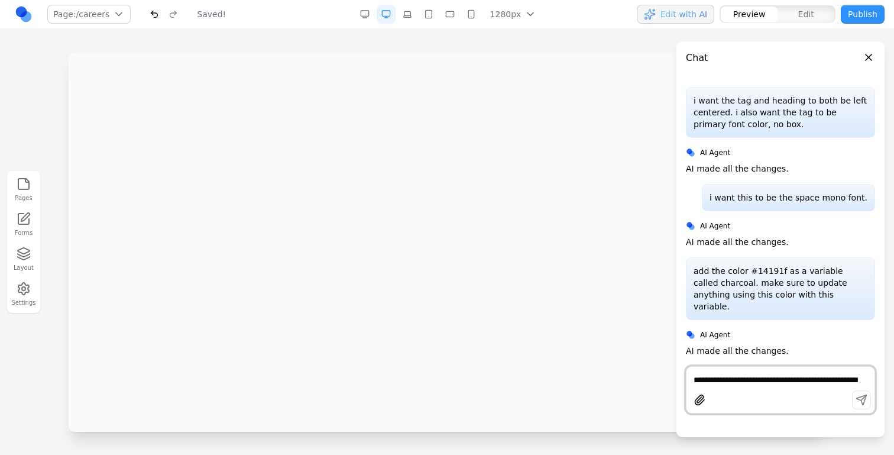
scroll to position [3920, 0]
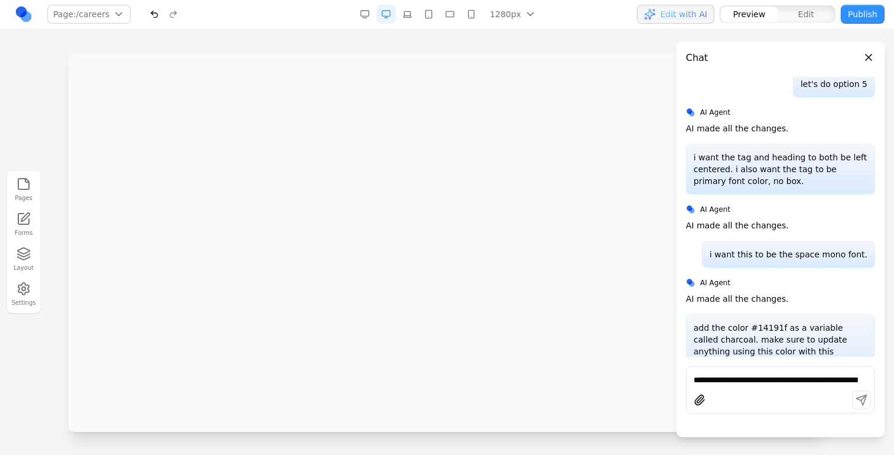
click at [870, 55] on button "Close panel" at bounding box center [868, 57] width 13 height 13
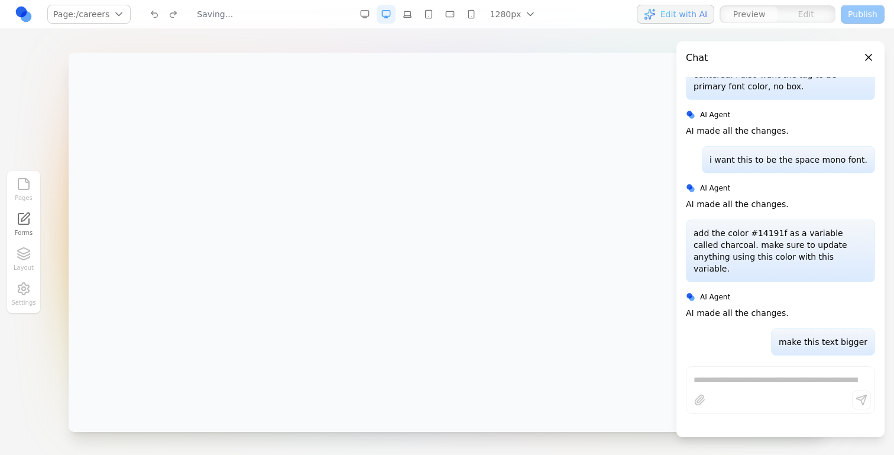
scroll to position [3994, 0]
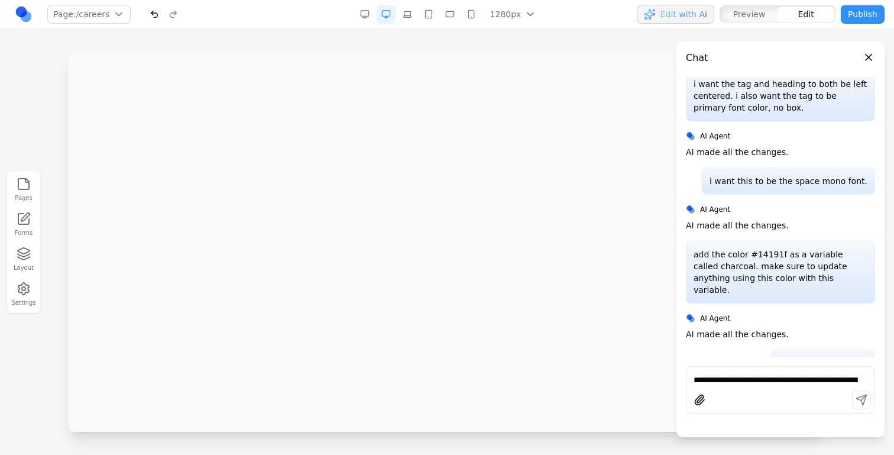
click at [867, 57] on button "Close panel" at bounding box center [868, 57] width 13 height 13
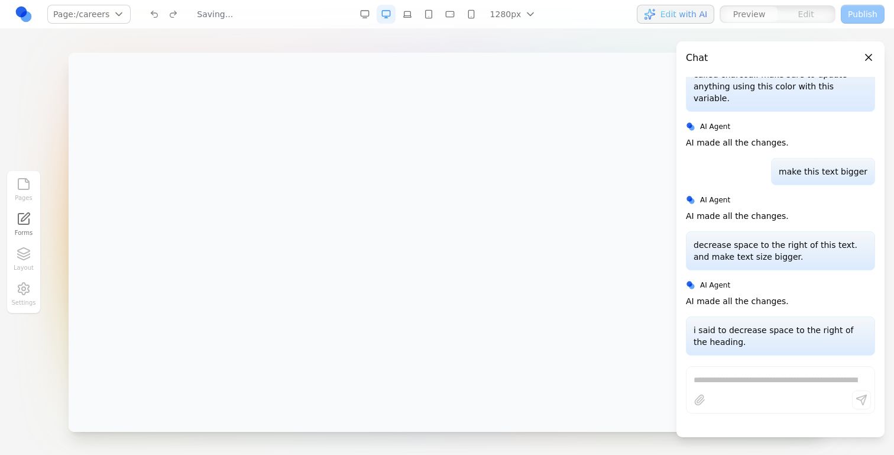
scroll to position [4164, 0]
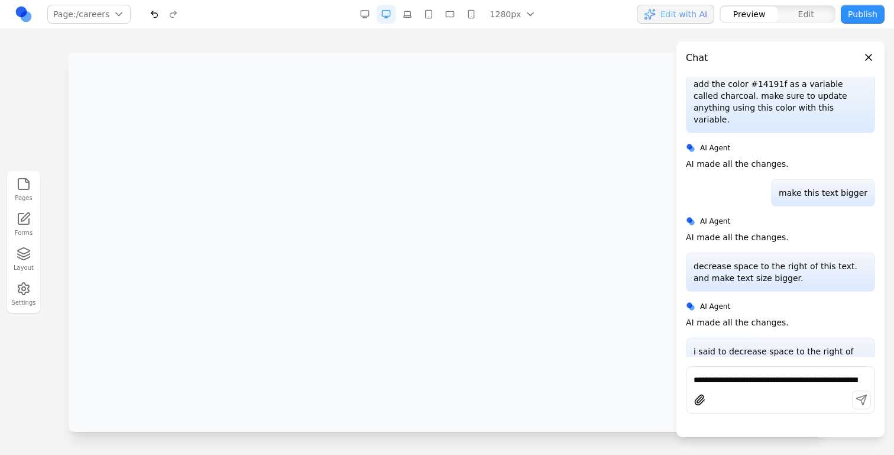
click at [763, 383] on textarea "**********" at bounding box center [780, 380] width 174 height 12
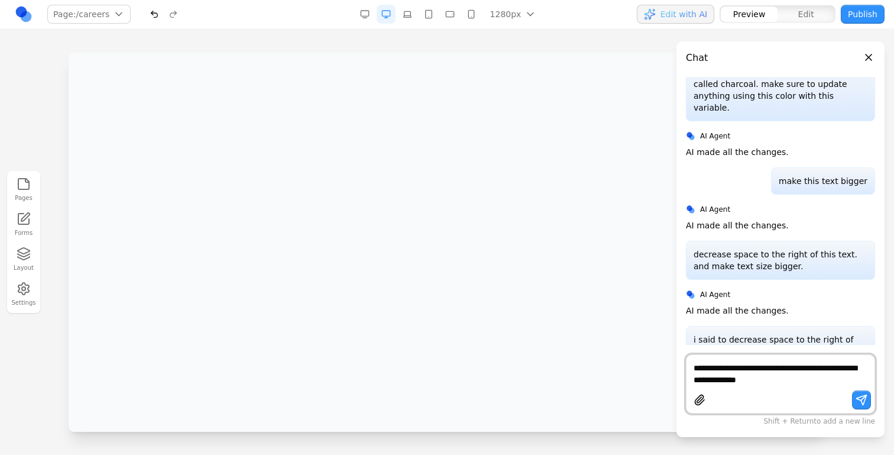
type textarea "**********"
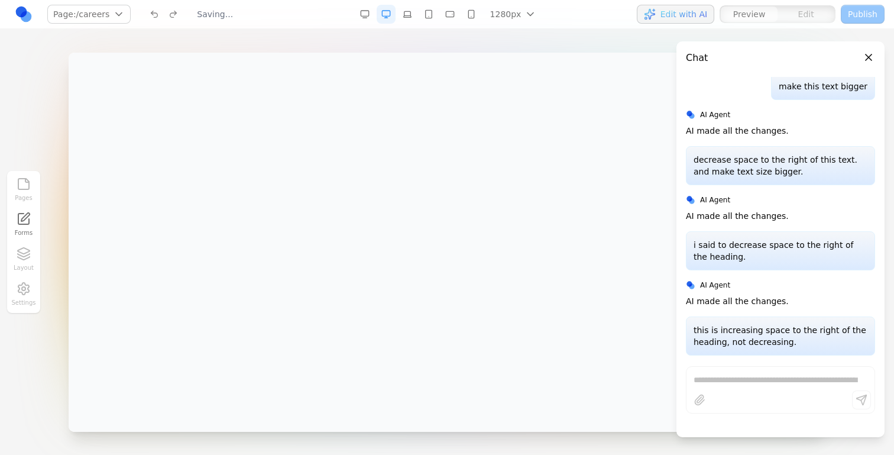
scroll to position [4249, 0]
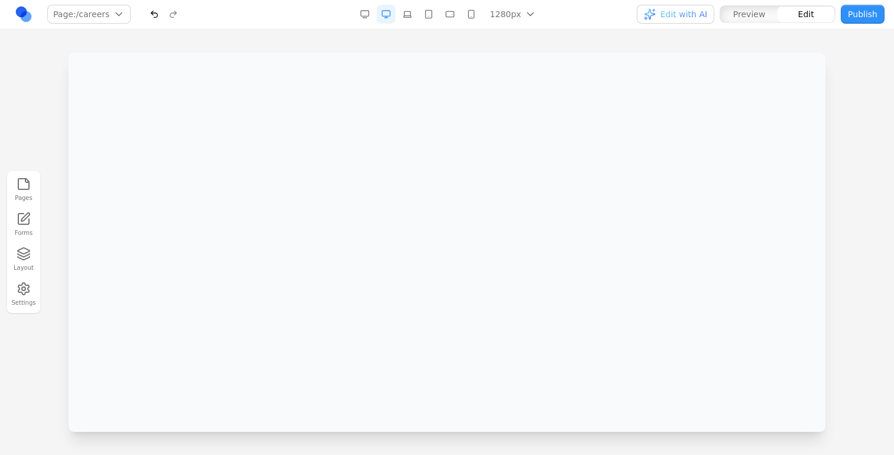
click at [699, 16] on span "Edit with AI" at bounding box center [683, 14] width 47 height 12
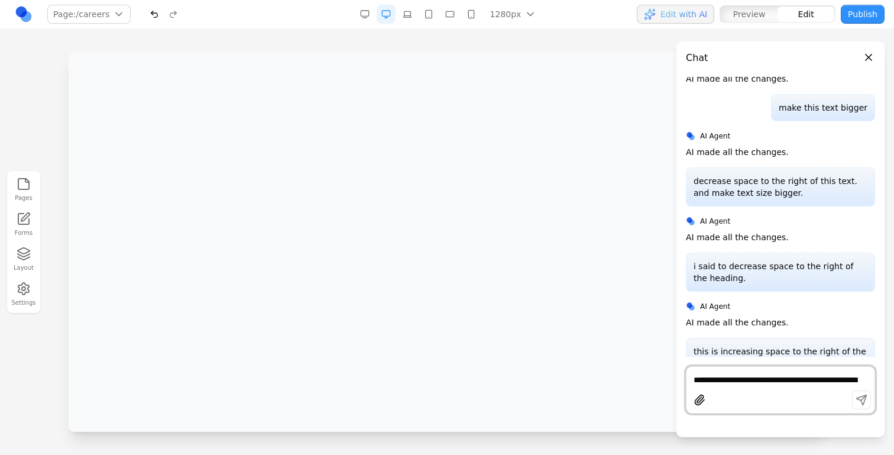
click at [719, 388] on div "**********" at bounding box center [780, 389] width 189 height 47
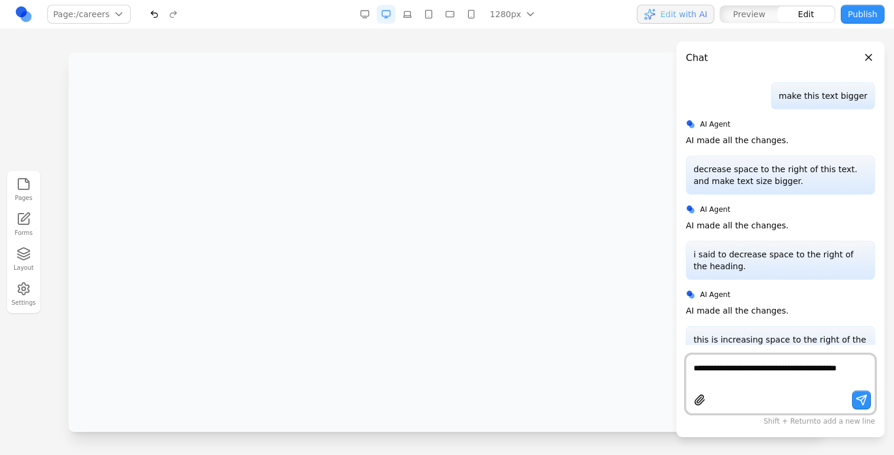
type textarea "**********"
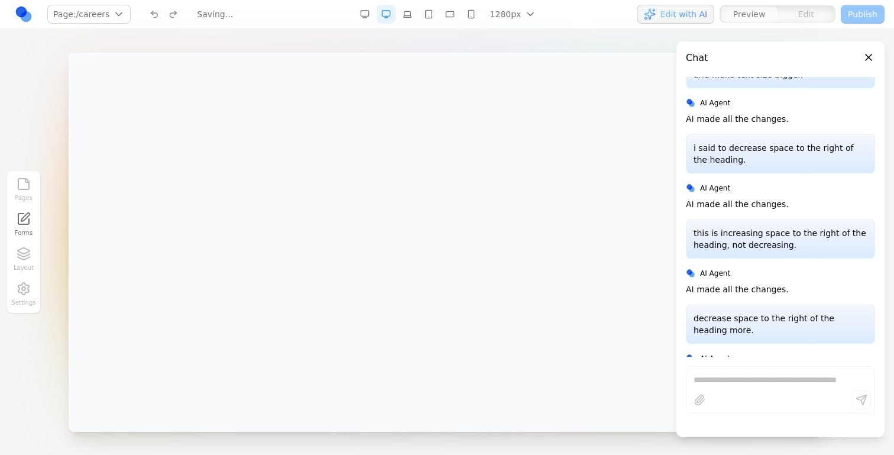
scroll to position [4334, 0]
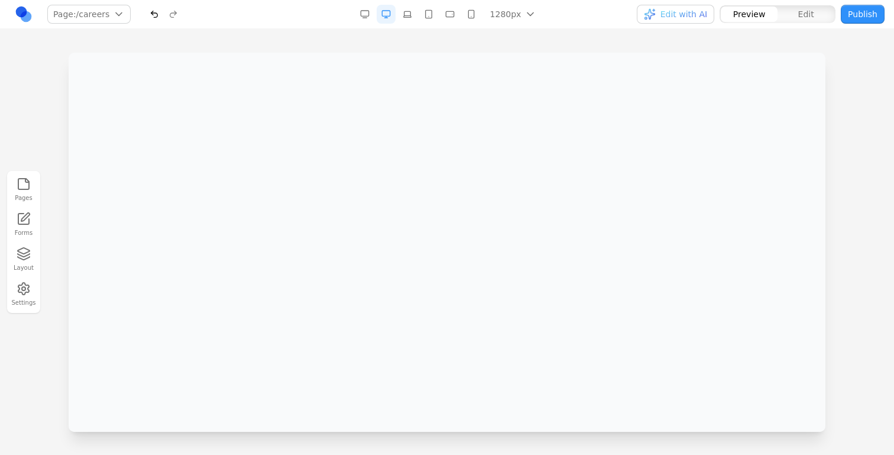
click at [685, 22] on button "Edit with AI" at bounding box center [675, 14] width 77 height 19
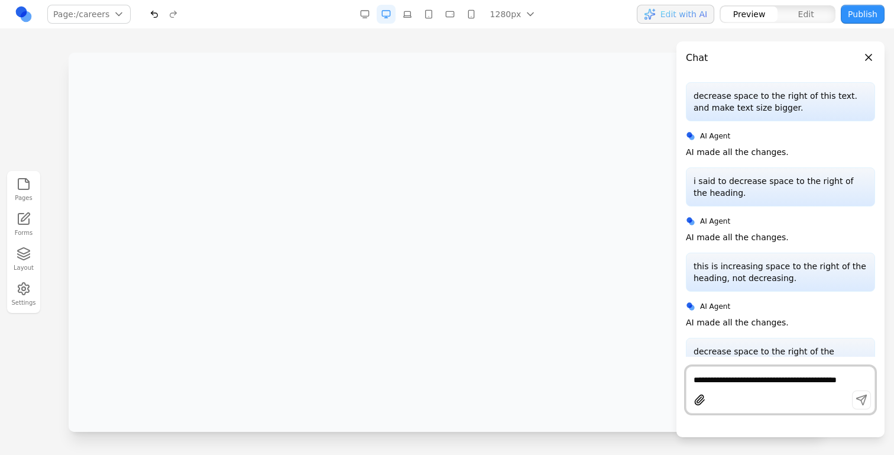
click at [683, 20] on span "Edit with AI" at bounding box center [683, 14] width 47 height 12
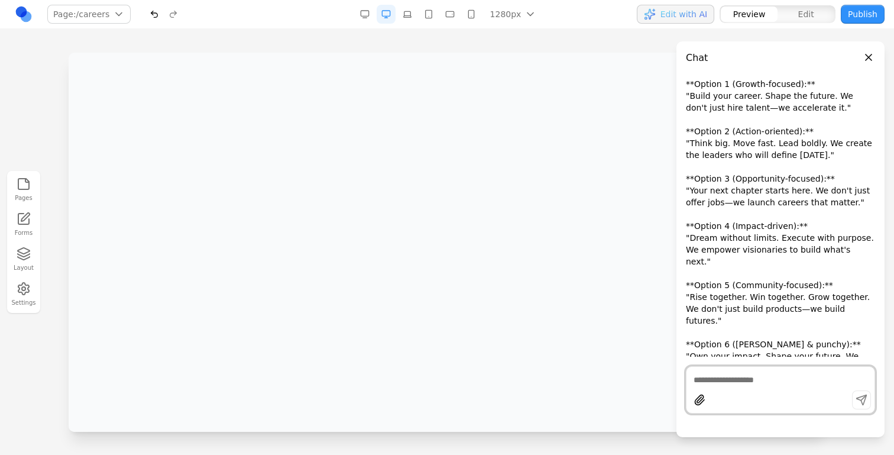
scroll to position [4956, 0]
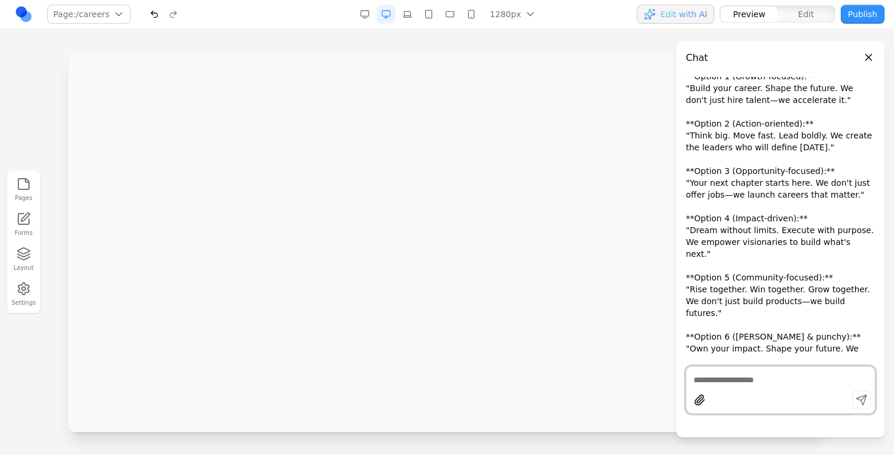
click at [775, 379] on textarea at bounding box center [780, 380] width 174 height 12
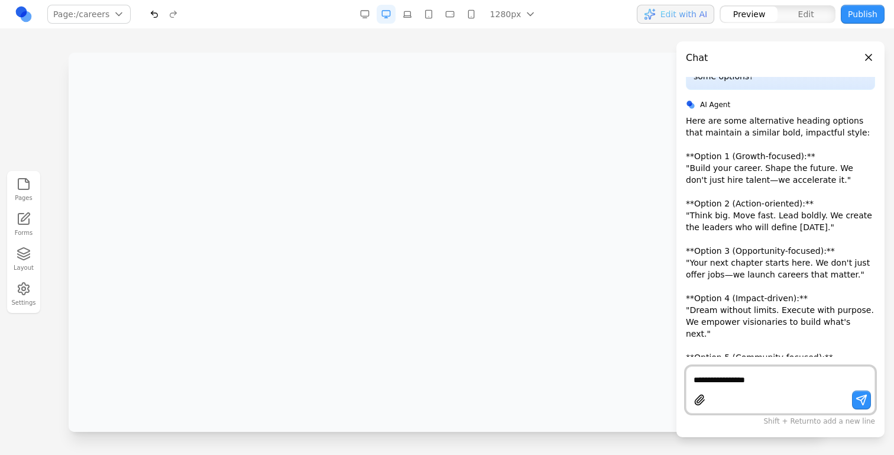
scroll to position [4876, 0]
type textarea "**********"
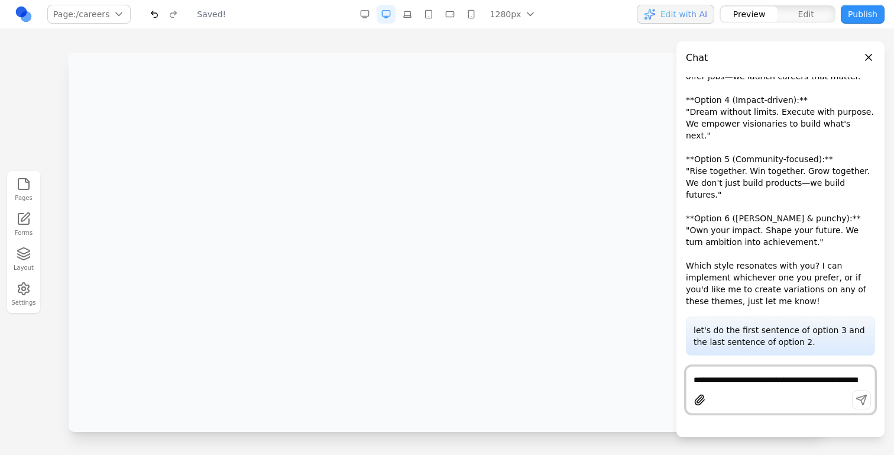
scroll to position [5041, 0]
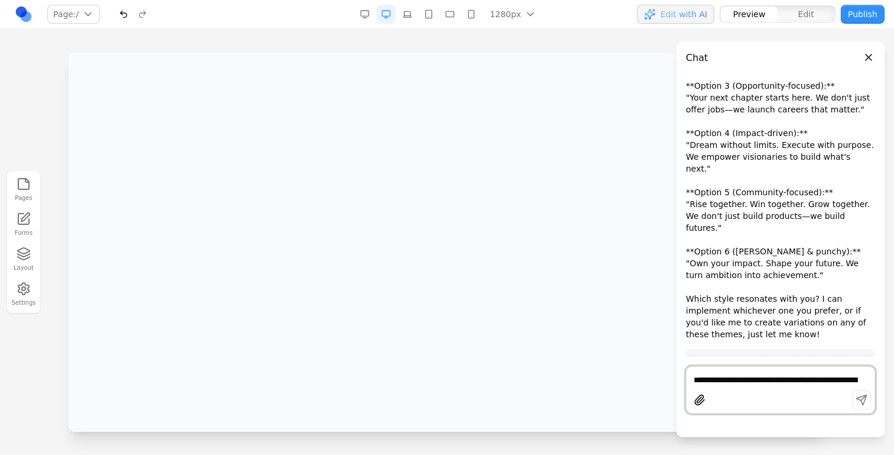
click at [442, 41] on div "Pages Forms Layout Settings" at bounding box center [447, 242] width 894 height 426
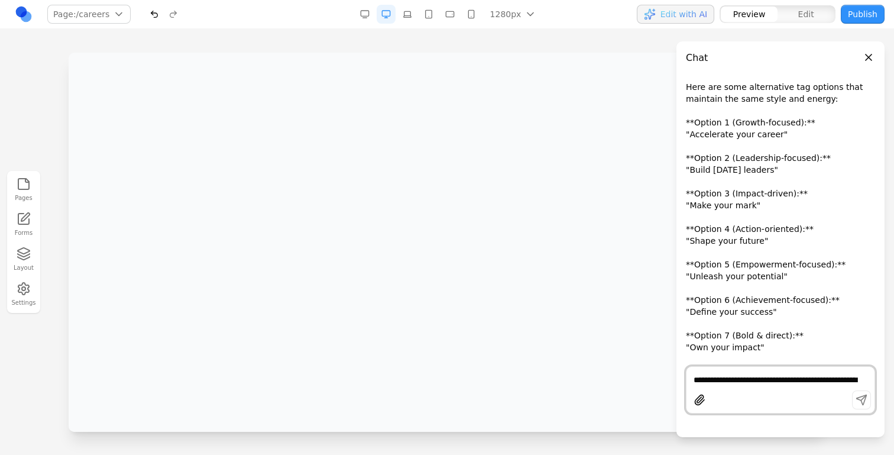
scroll to position [5469, 0]
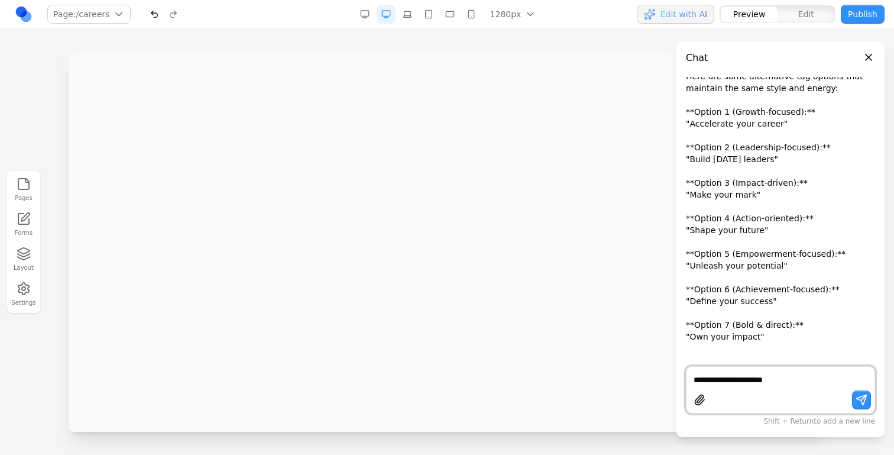
type textarea "**********"
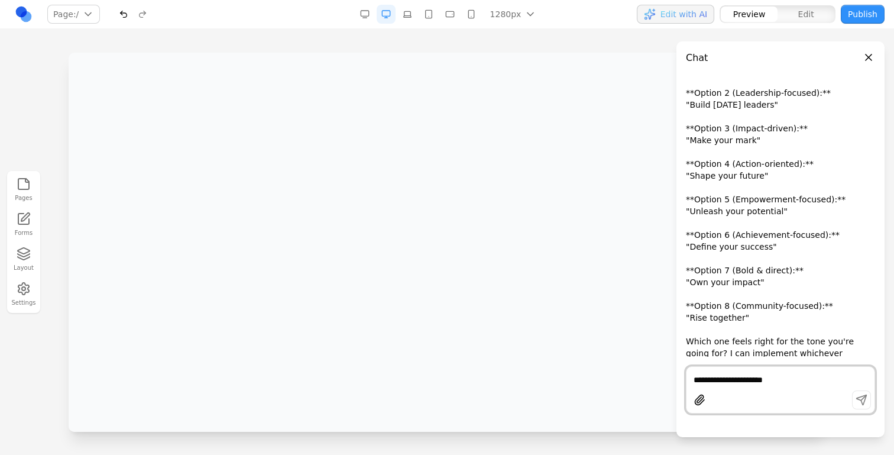
scroll to position [5869, 0]
